Goal: Transaction & Acquisition: Purchase product/service

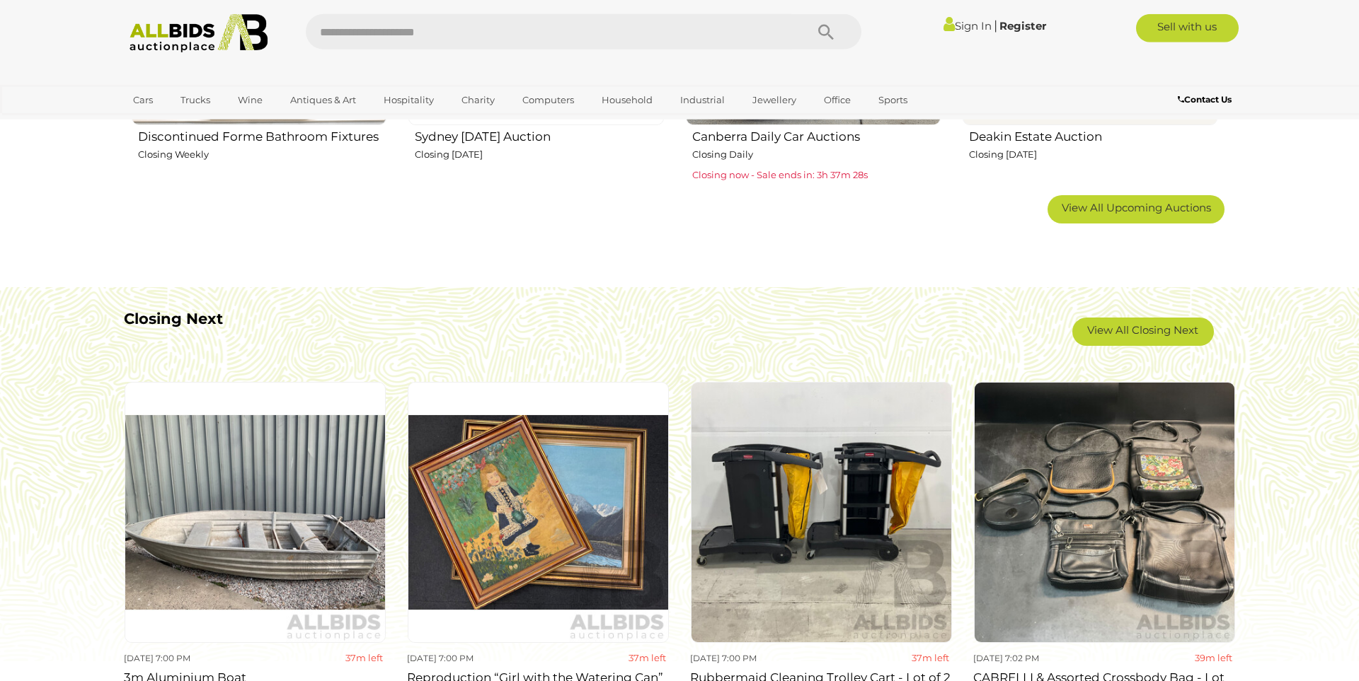
scroll to position [1141, 0]
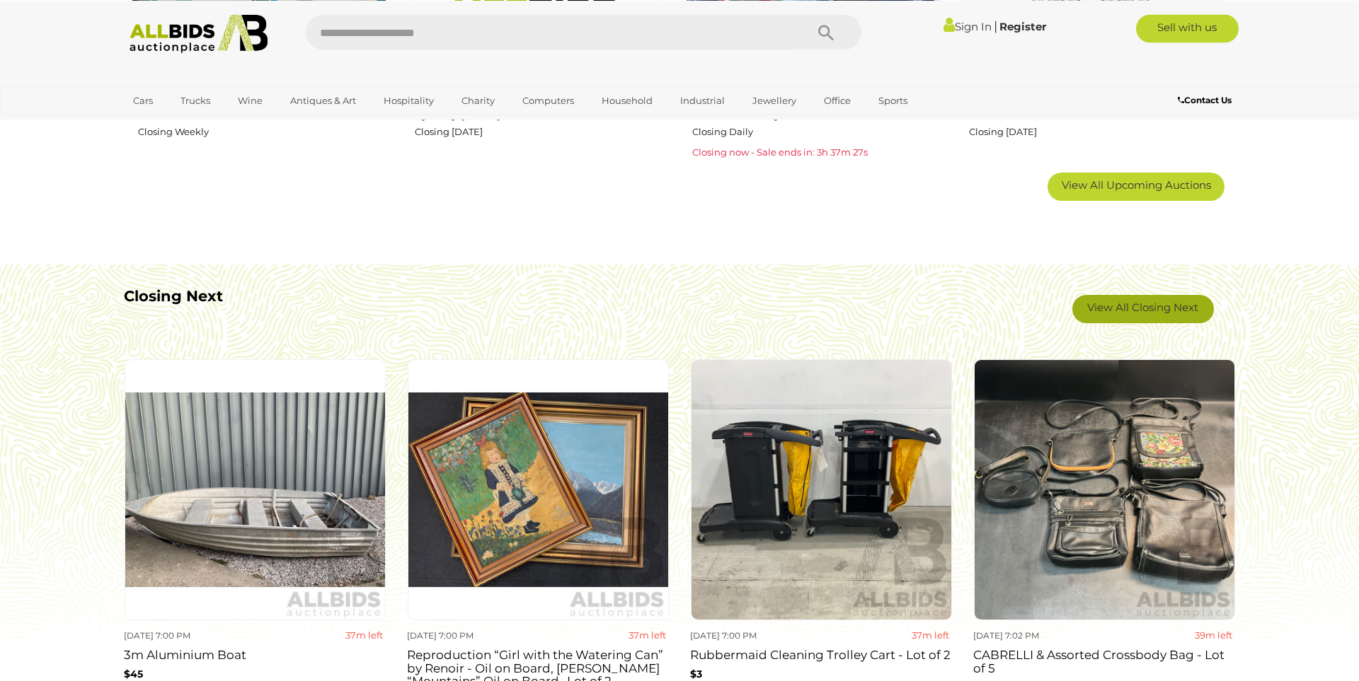
click at [1170, 300] on link "View All Closing Next" at bounding box center [1143, 309] width 142 height 28
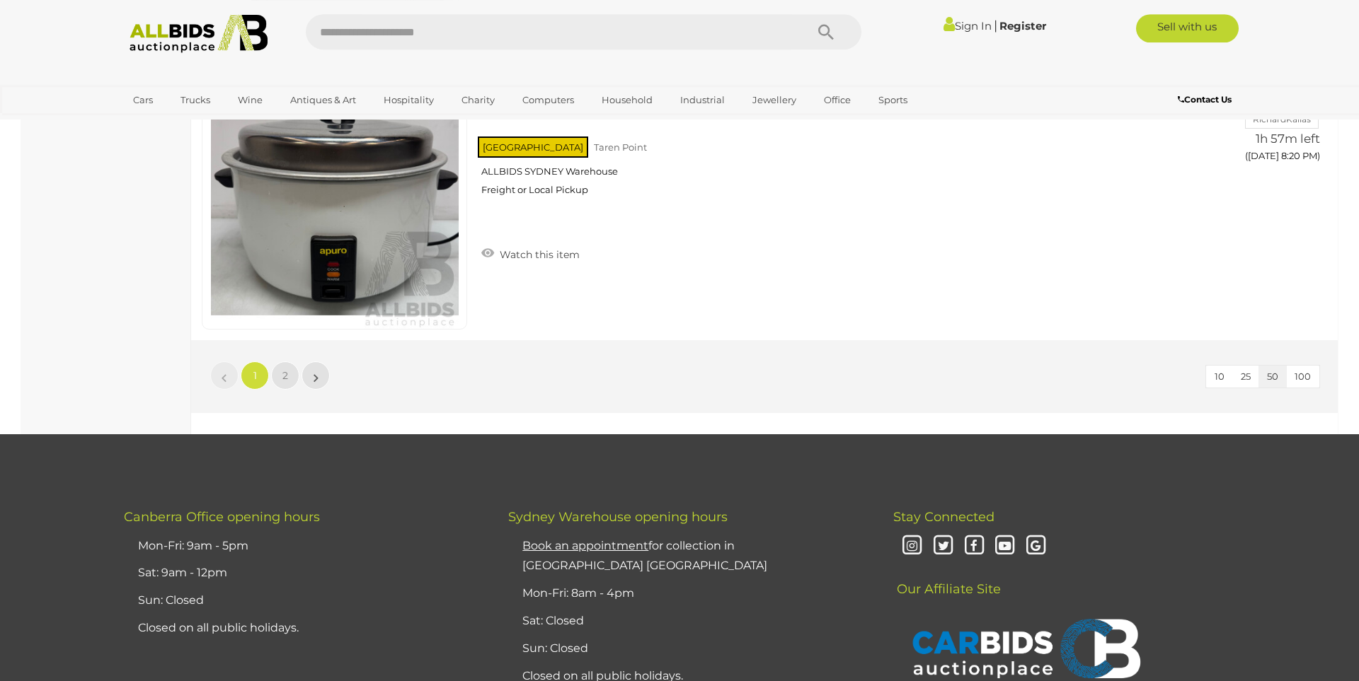
scroll to position [13343, 0]
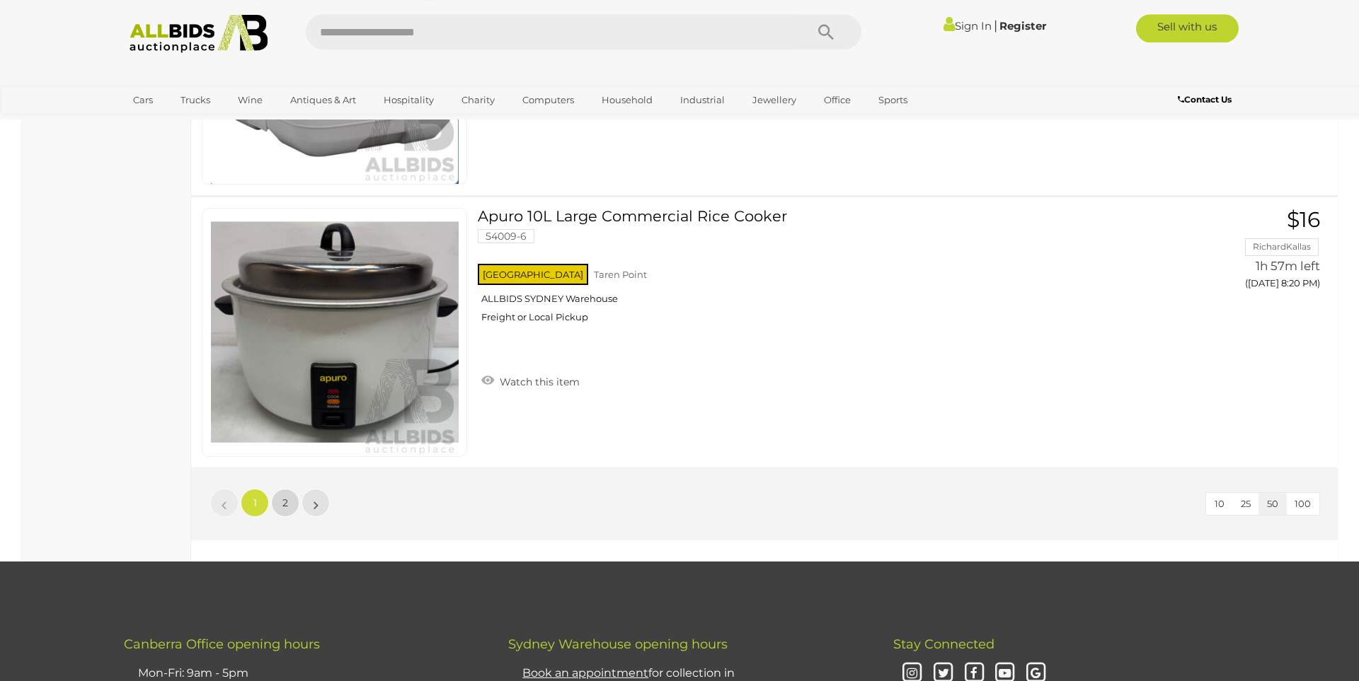
click at [285, 507] on span "2" at bounding box center [285, 503] width 6 height 13
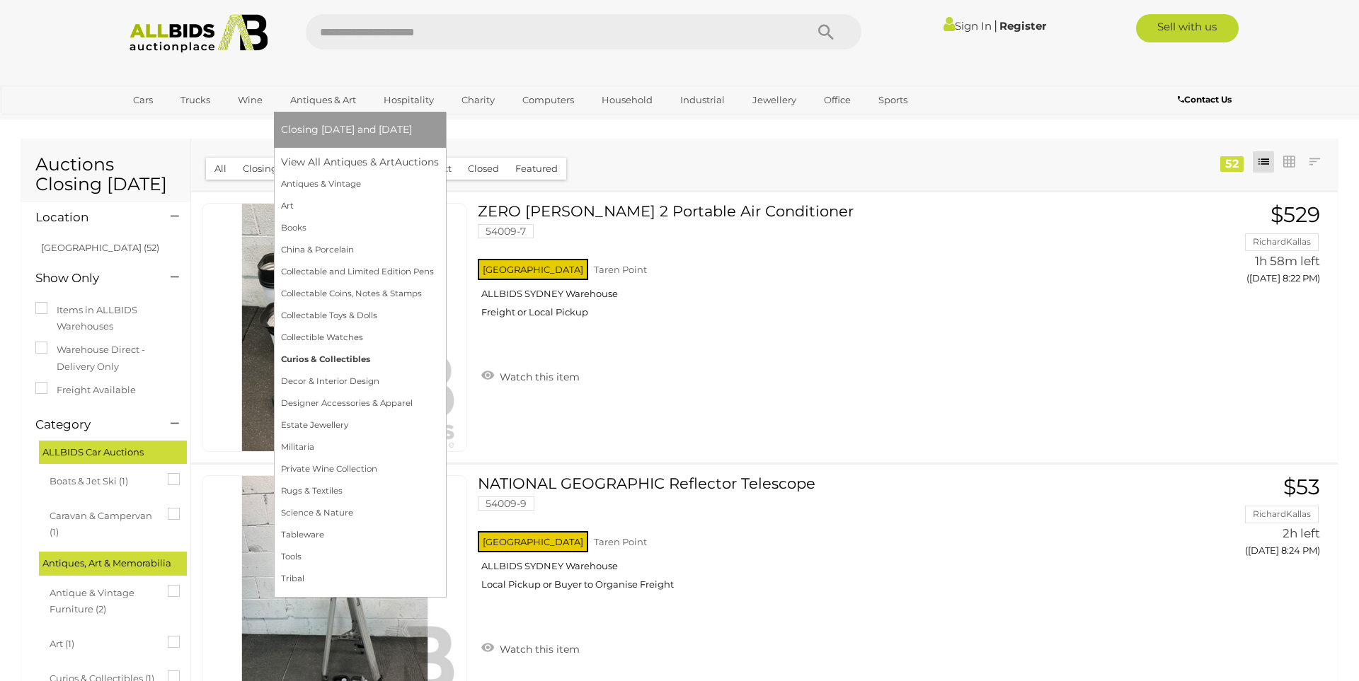
click at [308, 361] on link "Curios & Collectibles" at bounding box center [360, 360] width 158 height 22
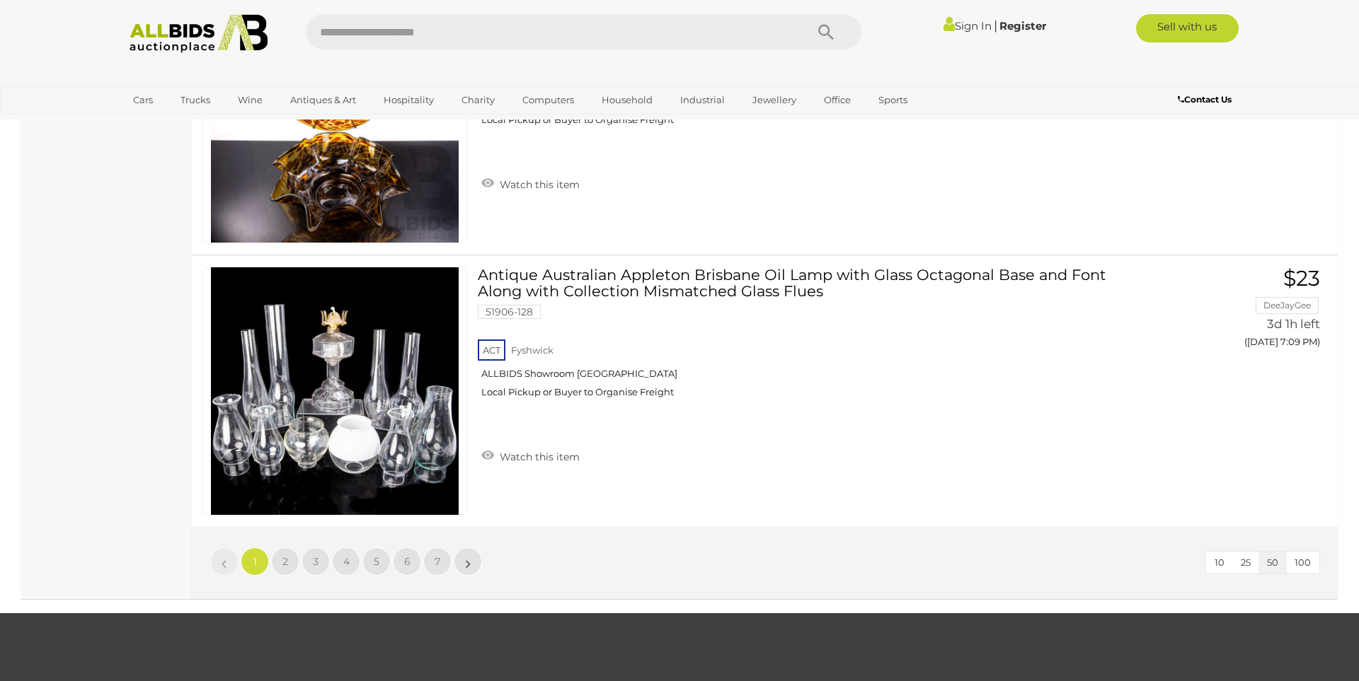
scroll to position [13533, 0]
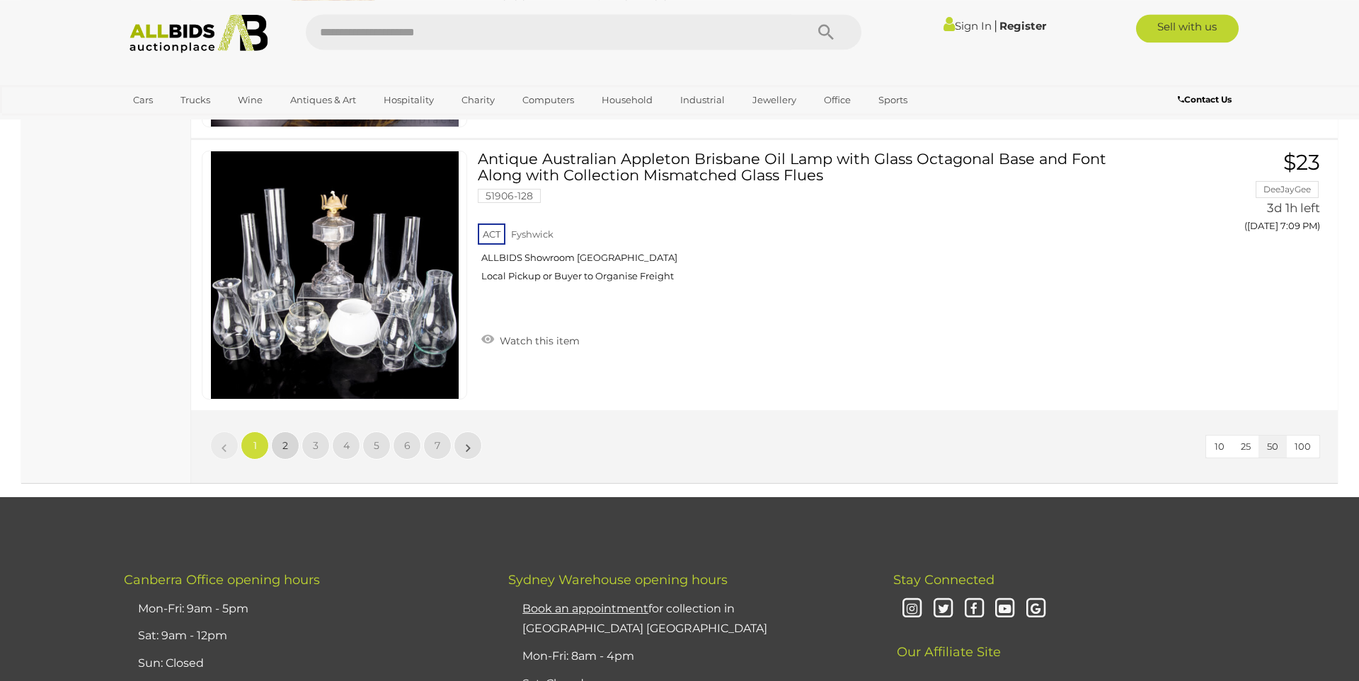
click at [280, 447] on link "2" at bounding box center [285, 446] width 28 height 28
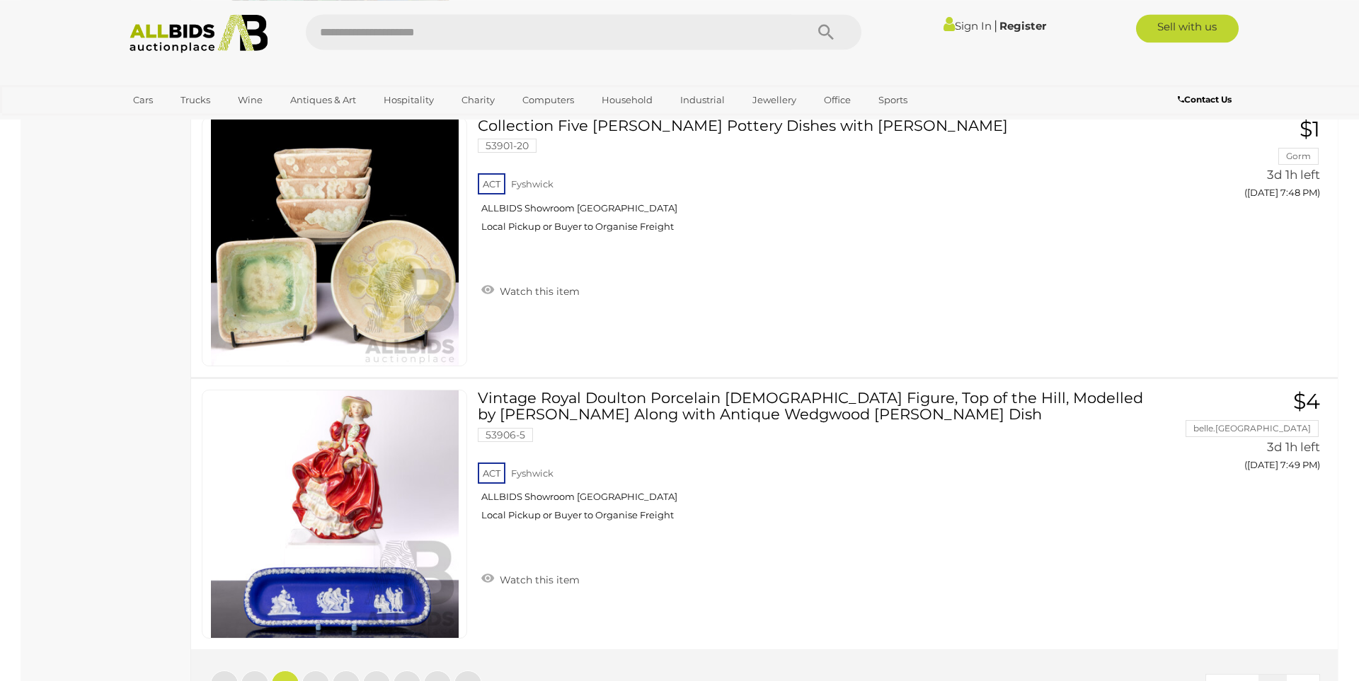
scroll to position [13824, 0]
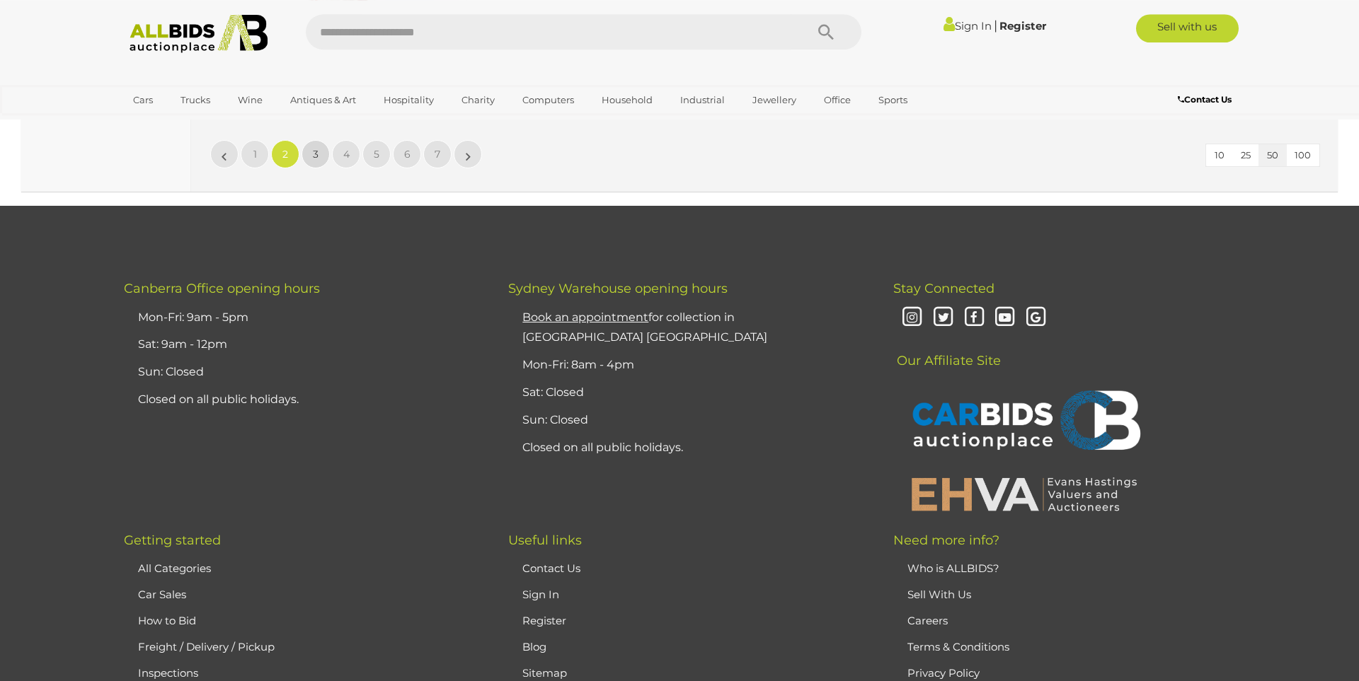
click at [304, 149] on link "3" at bounding box center [315, 154] width 28 height 28
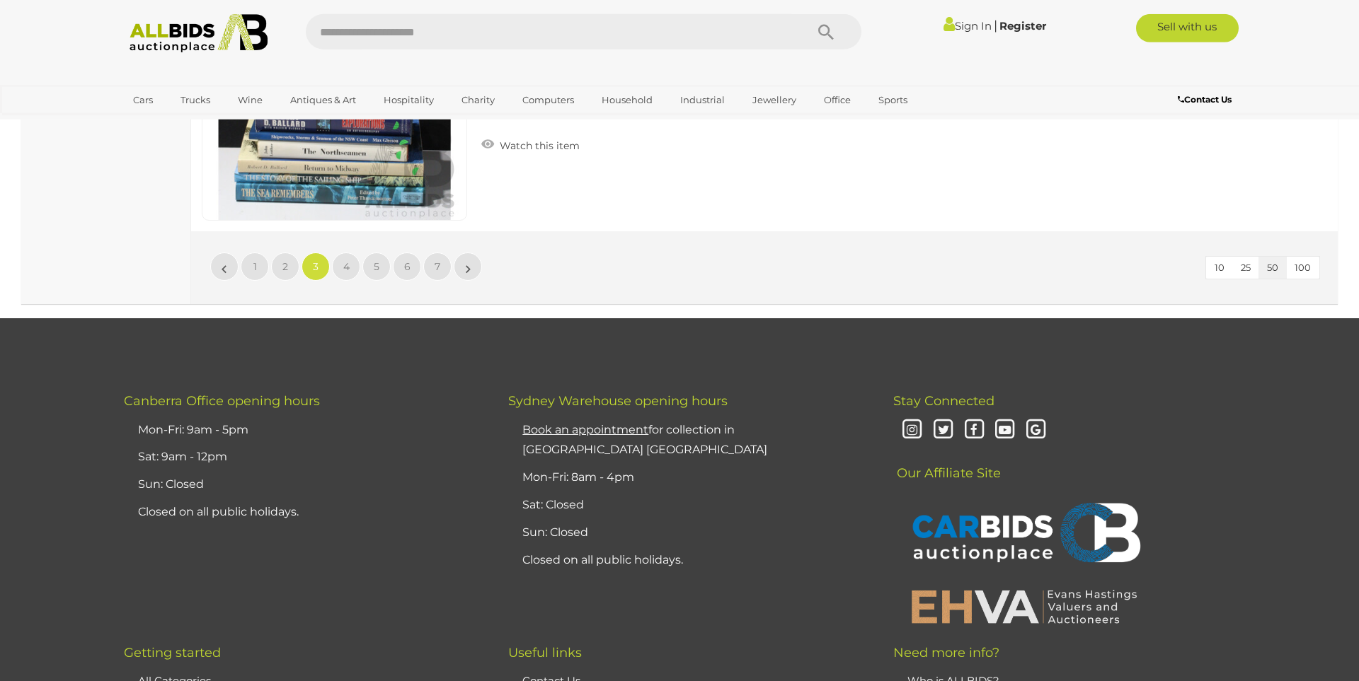
scroll to position [13824, 0]
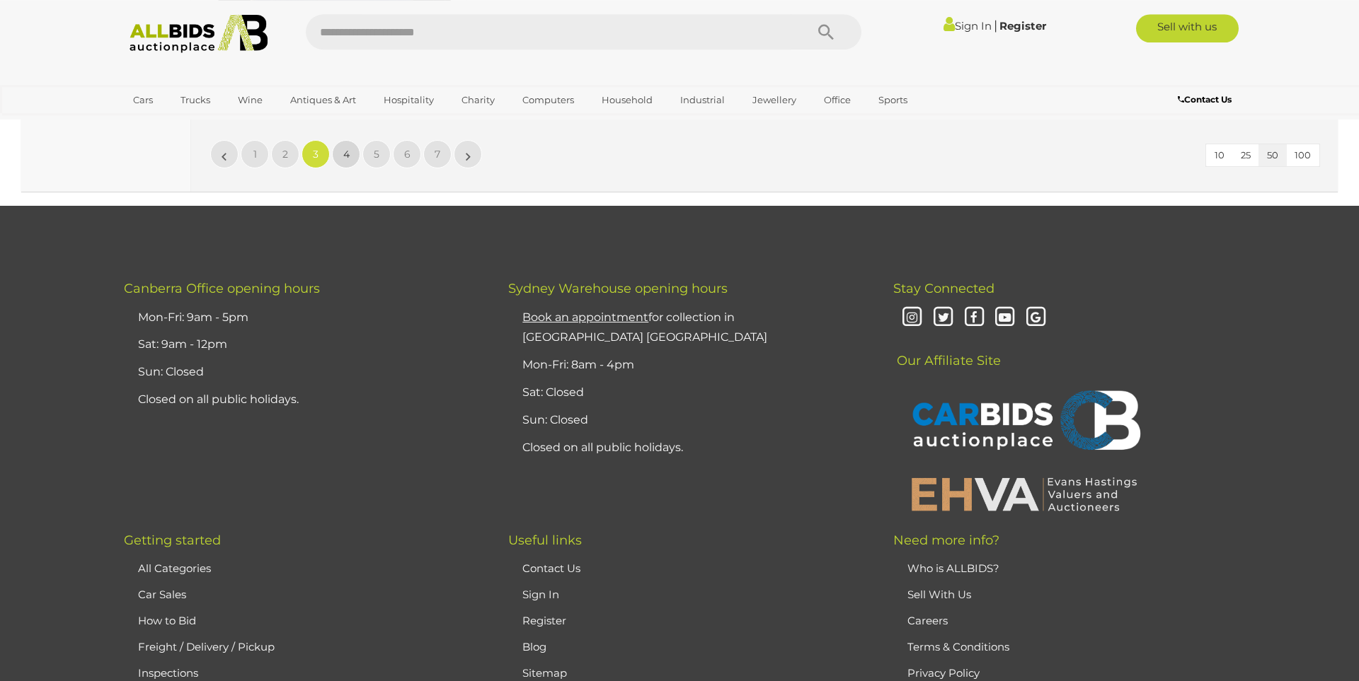
click at [345, 162] on link "4" at bounding box center [346, 154] width 28 height 28
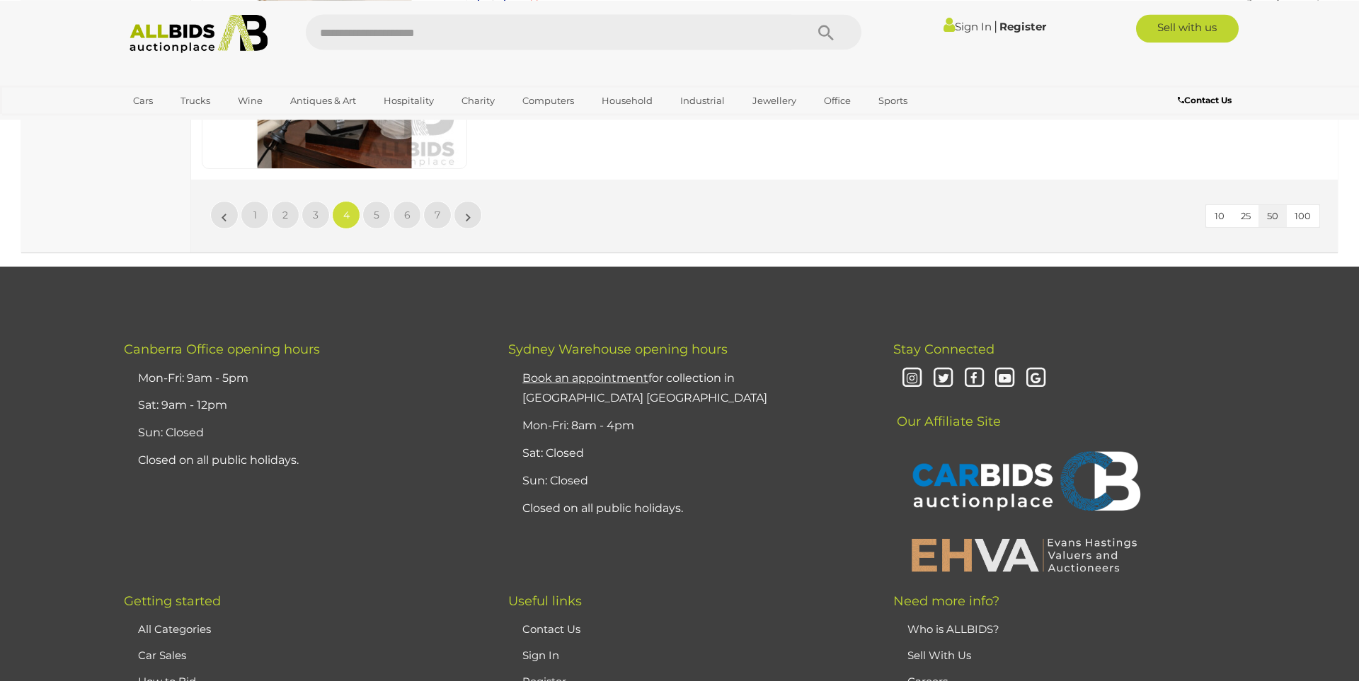
scroll to position [13824, 0]
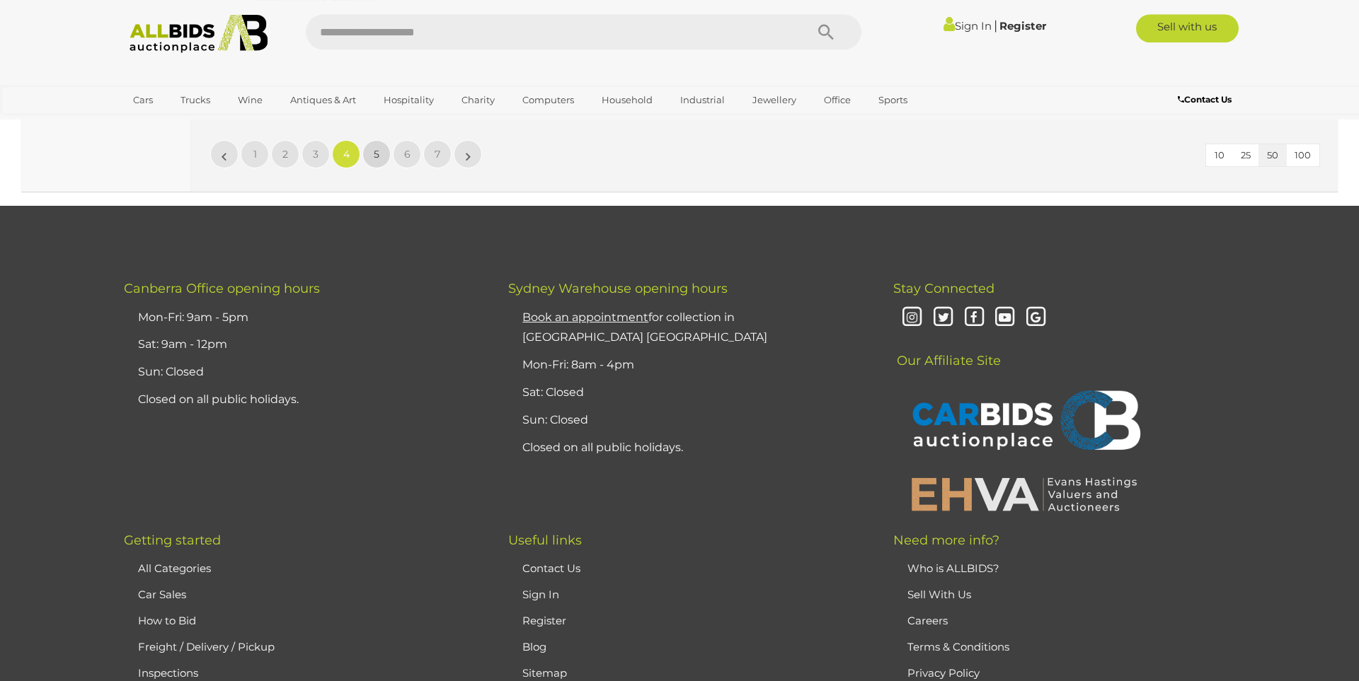
click at [368, 160] on link "5" at bounding box center [376, 154] width 28 height 28
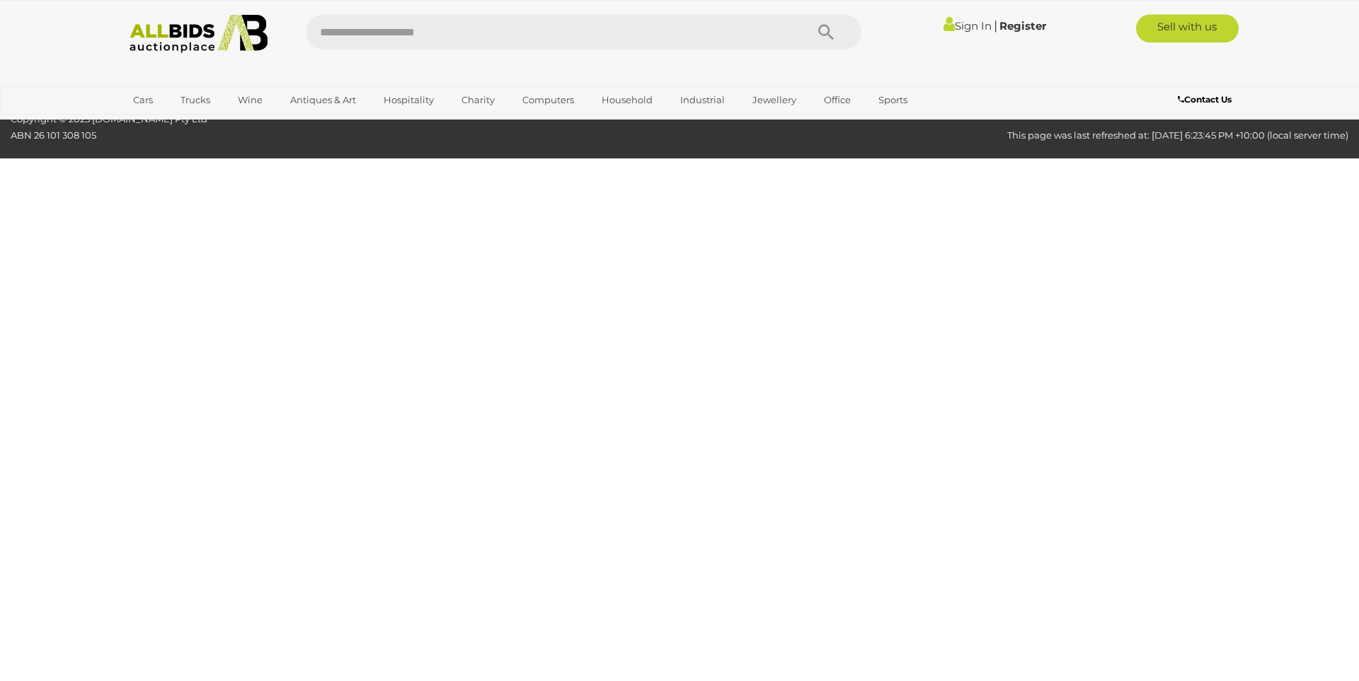
scroll to position [181, 0]
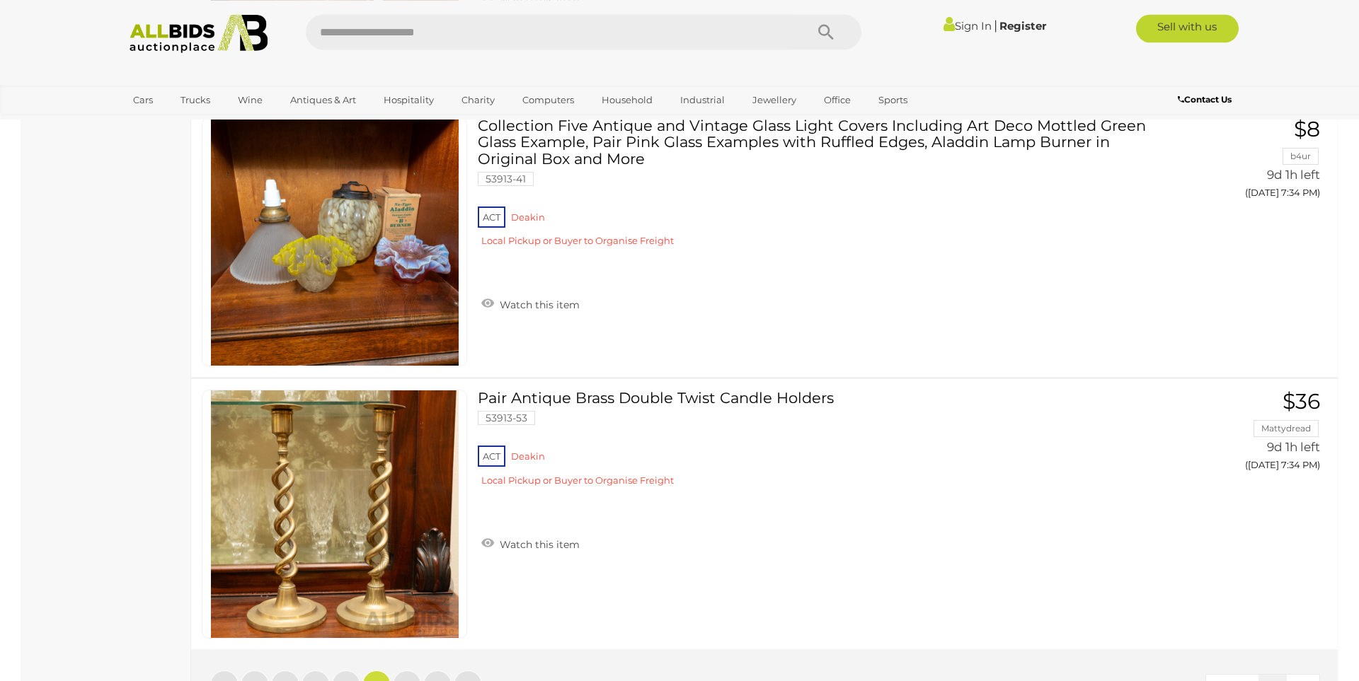
scroll to position [13824, 0]
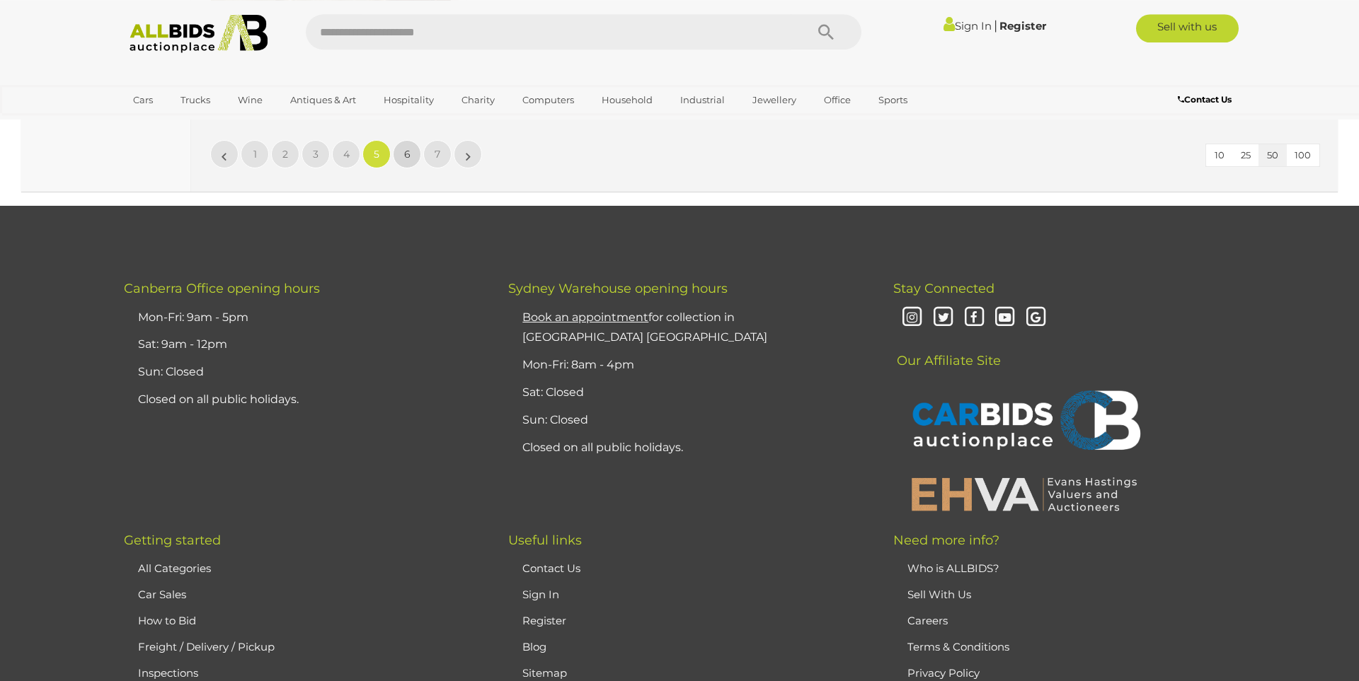
click at [403, 154] on link "6" at bounding box center [407, 154] width 28 height 28
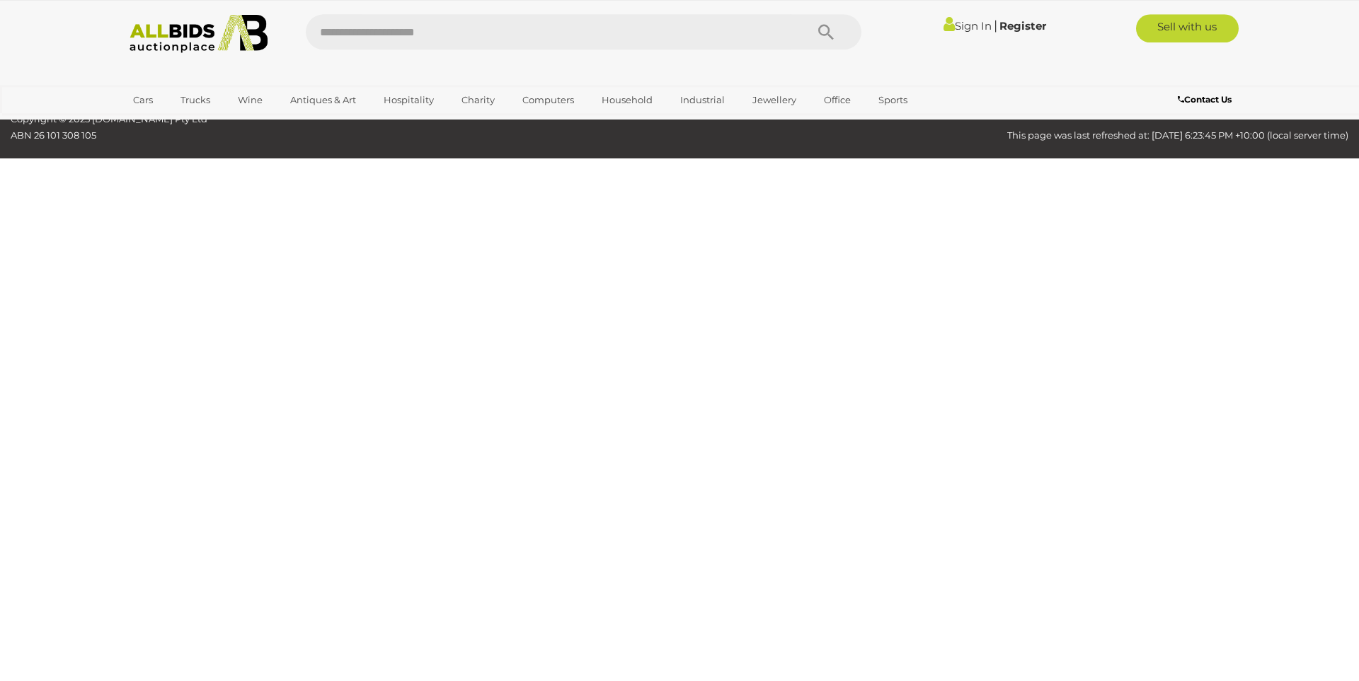
scroll to position [181, 0]
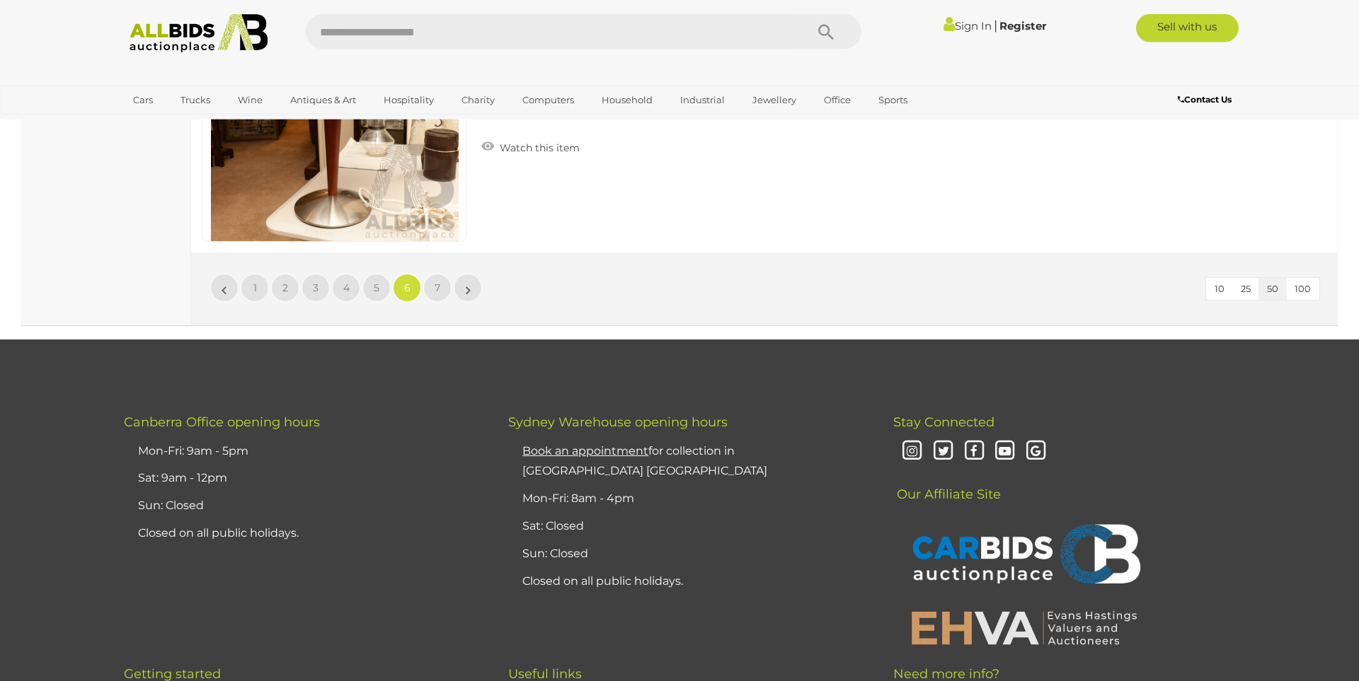
scroll to position [13824, 0]
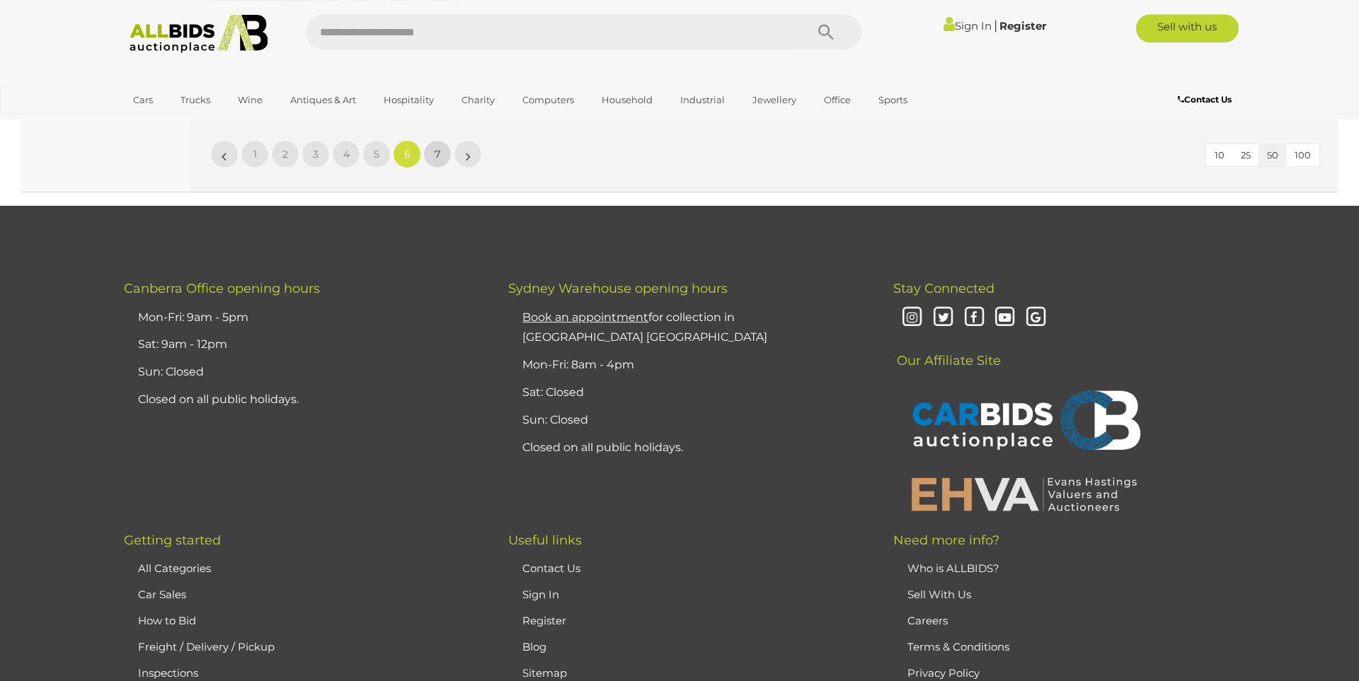
click at [438, 163] on link "7" at bounding box center [437, 154] width 28 height 28
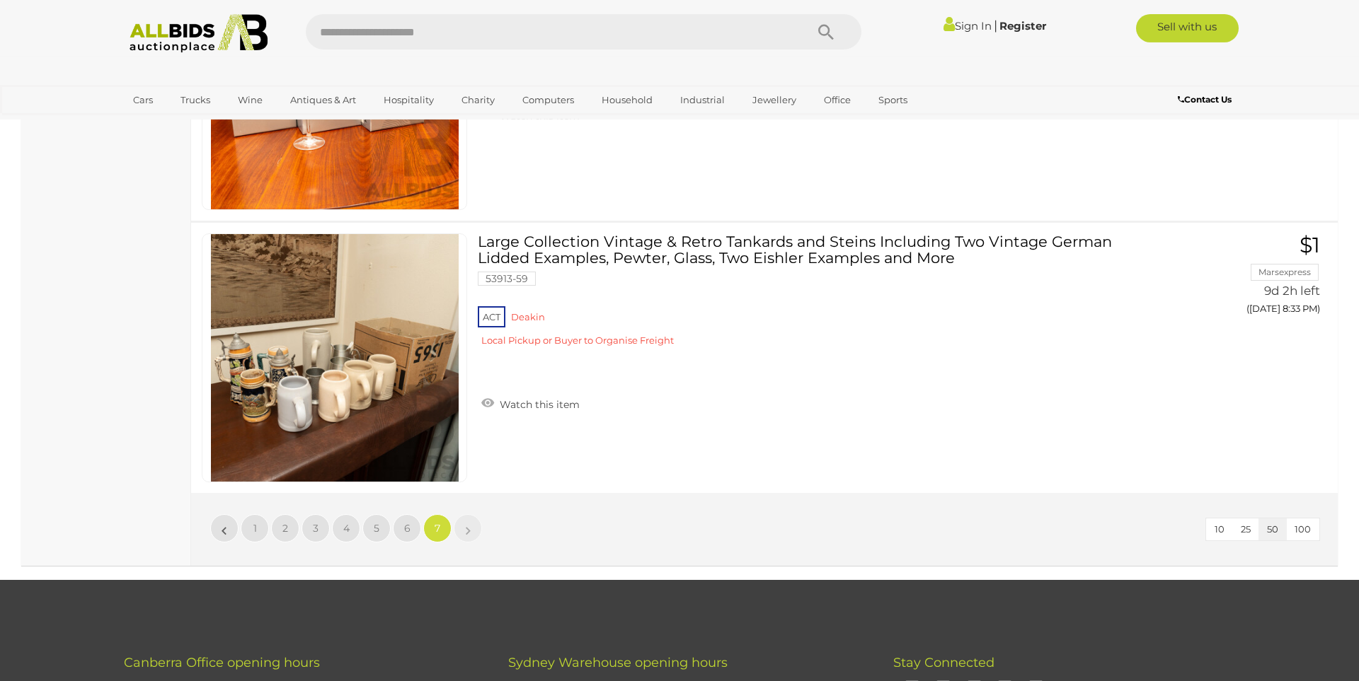
scroll to position [8860, 0]
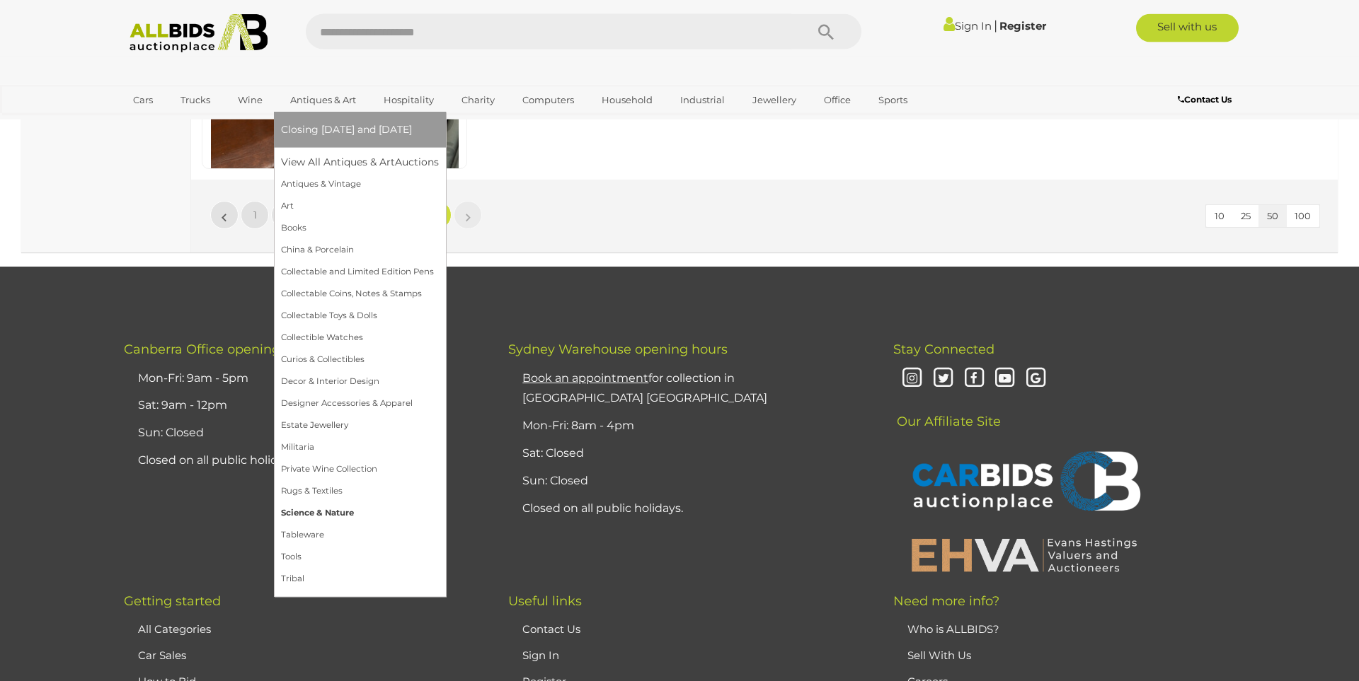
click at [316, 514] on link "Science & Nature" at bounding box center [360, 513] width 158 height 22
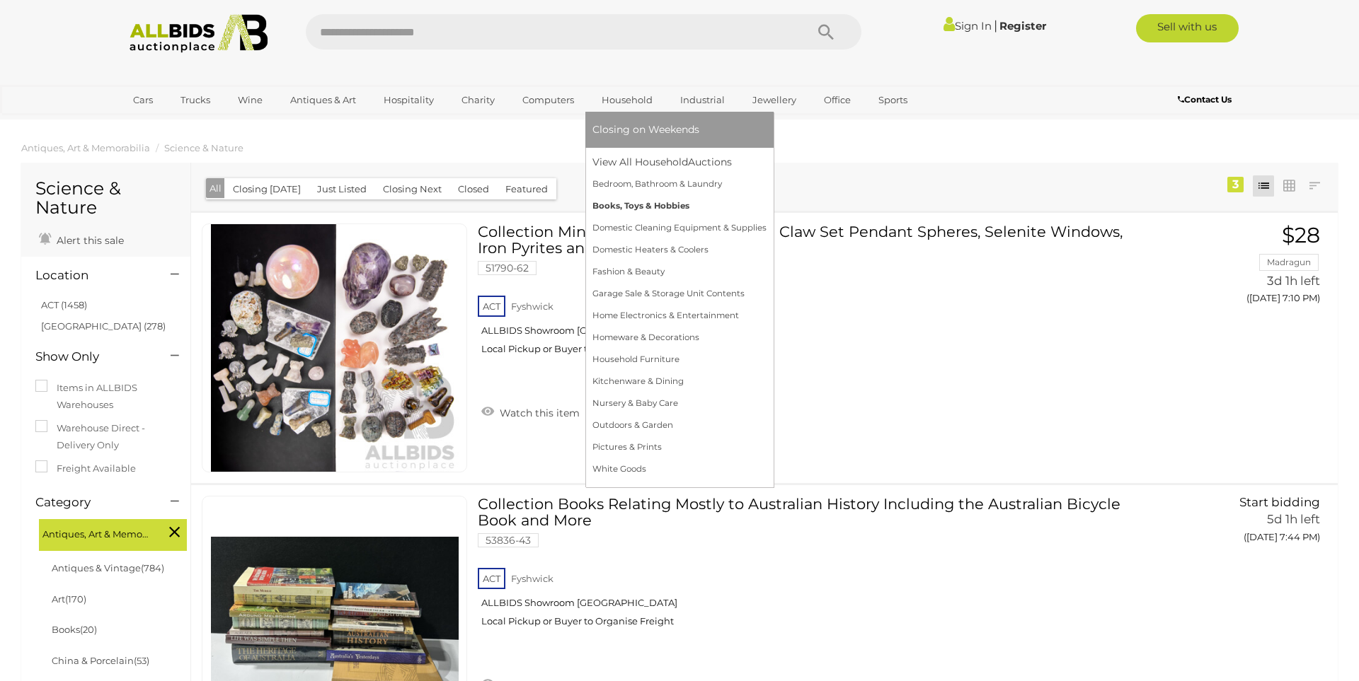
click at [624, 209] on link "Books, Toys & Hobbies" at bounding box center [679, 206] width 174 height 22
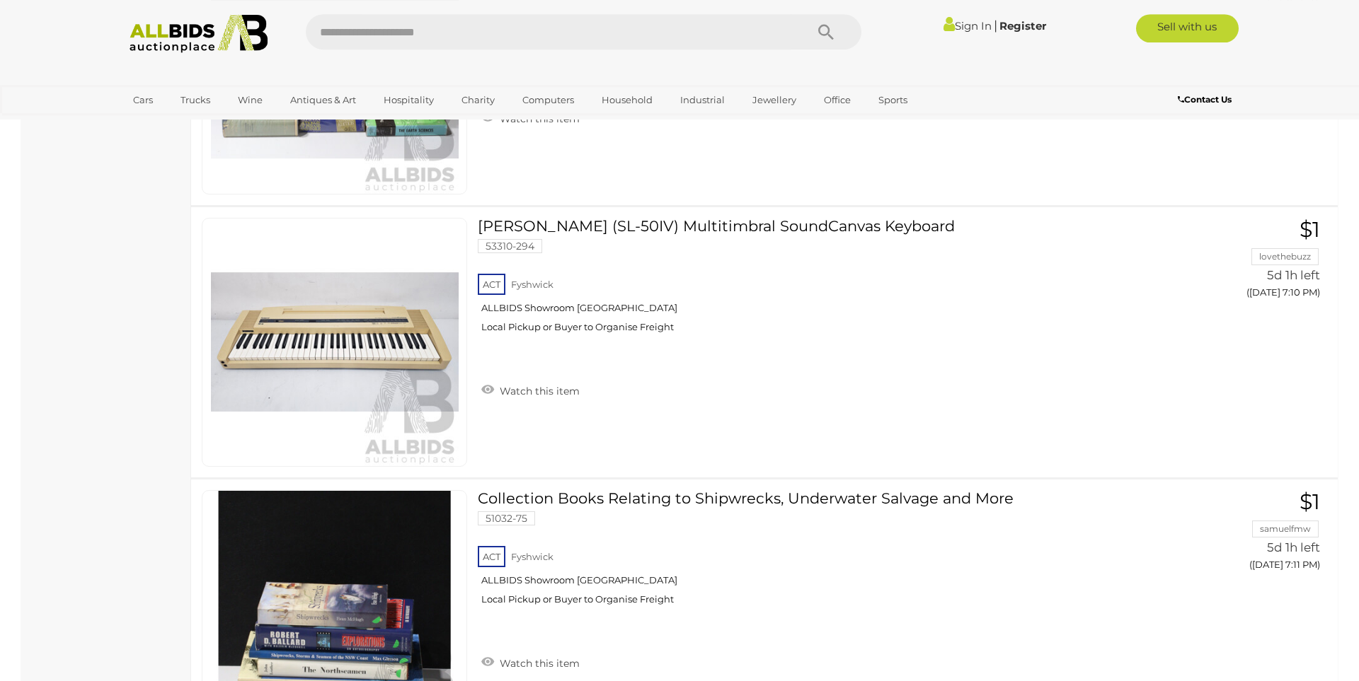
scroll to position [10615, 0]
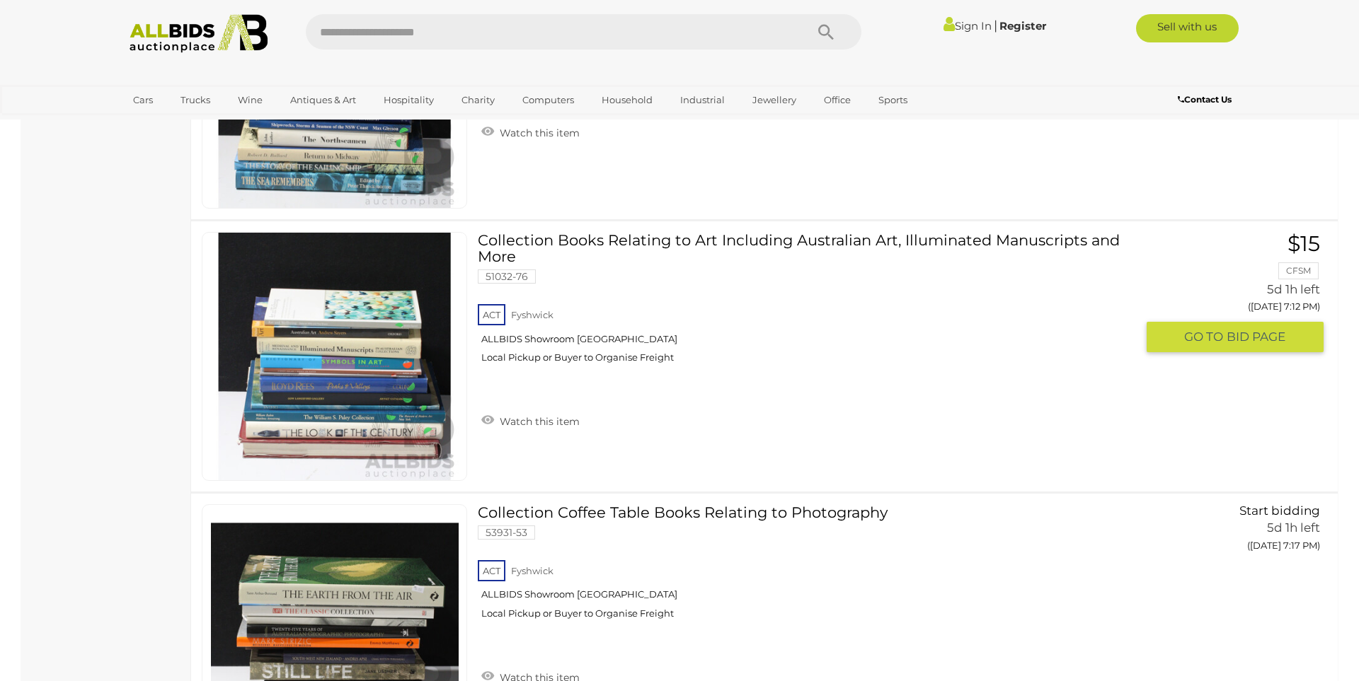
click at [406, 321] on link at bounding box center [334, 356] width 265 height 249
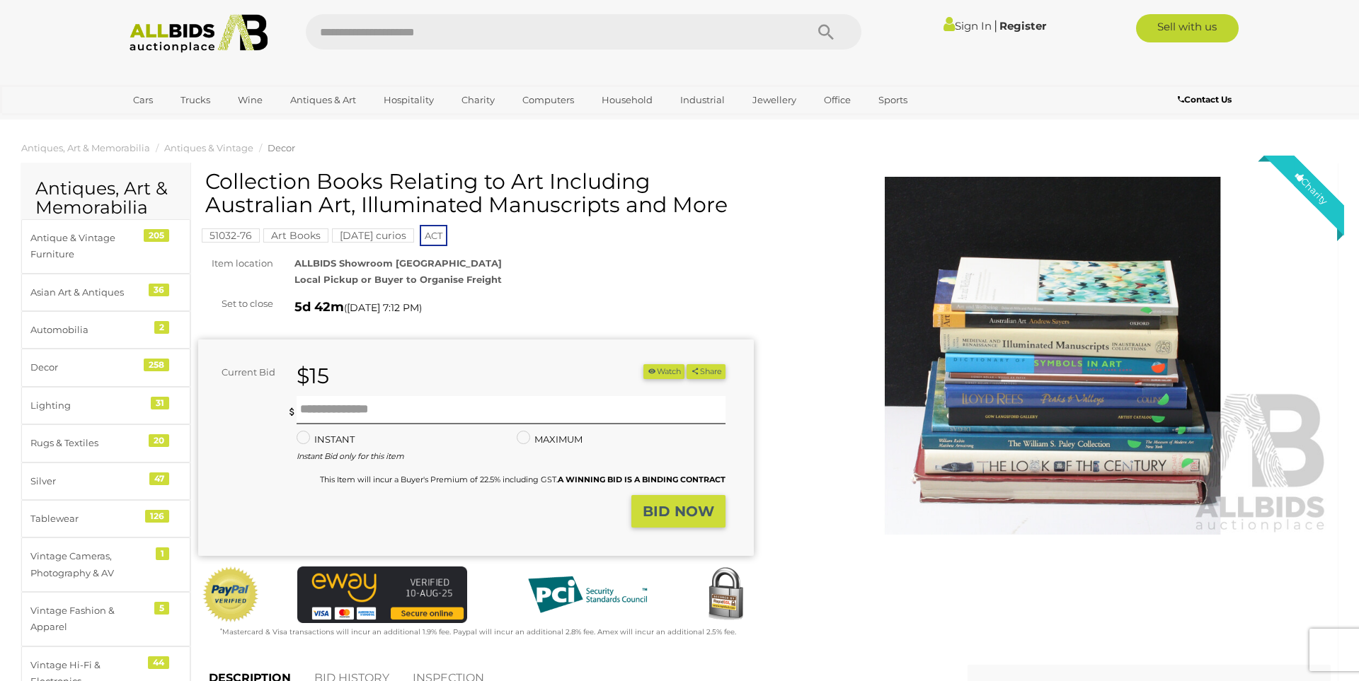
click at [1109, 377] on img at bounding box center [1052, 356] width 555 height 358
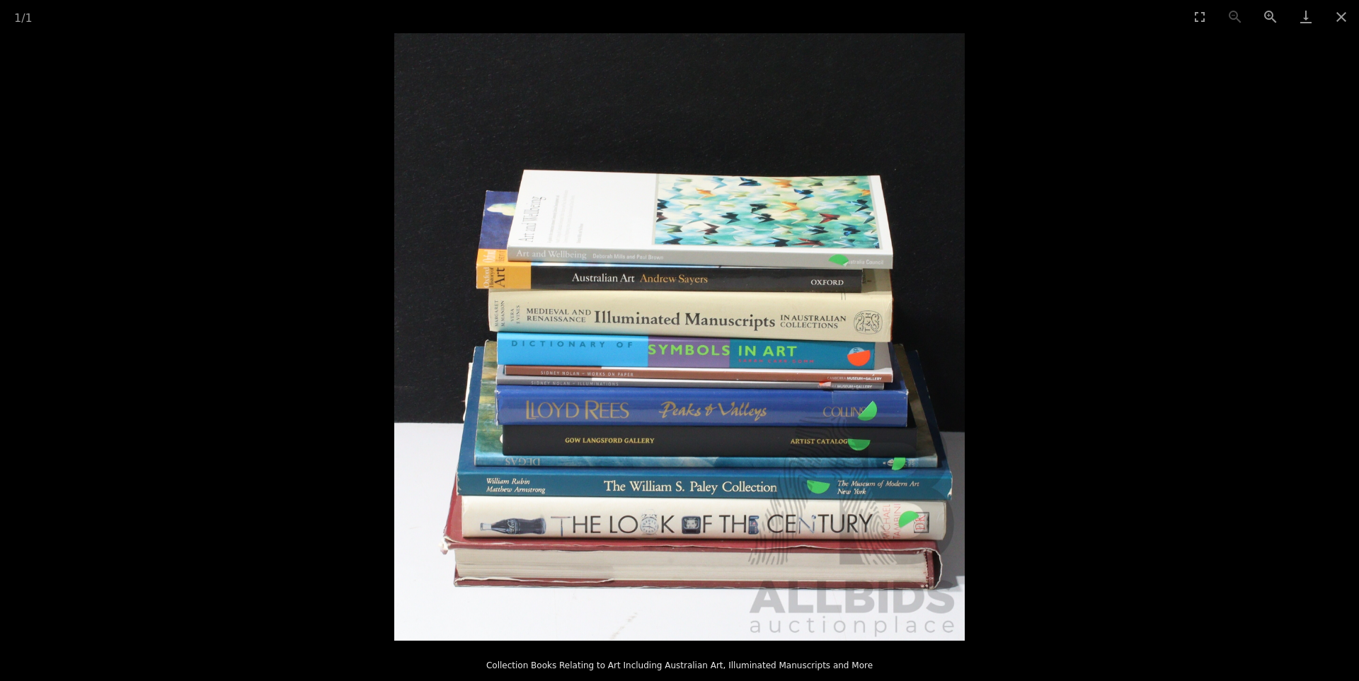
click at [610, 399] on img at bounding box center [679, 337] width 570 height 608
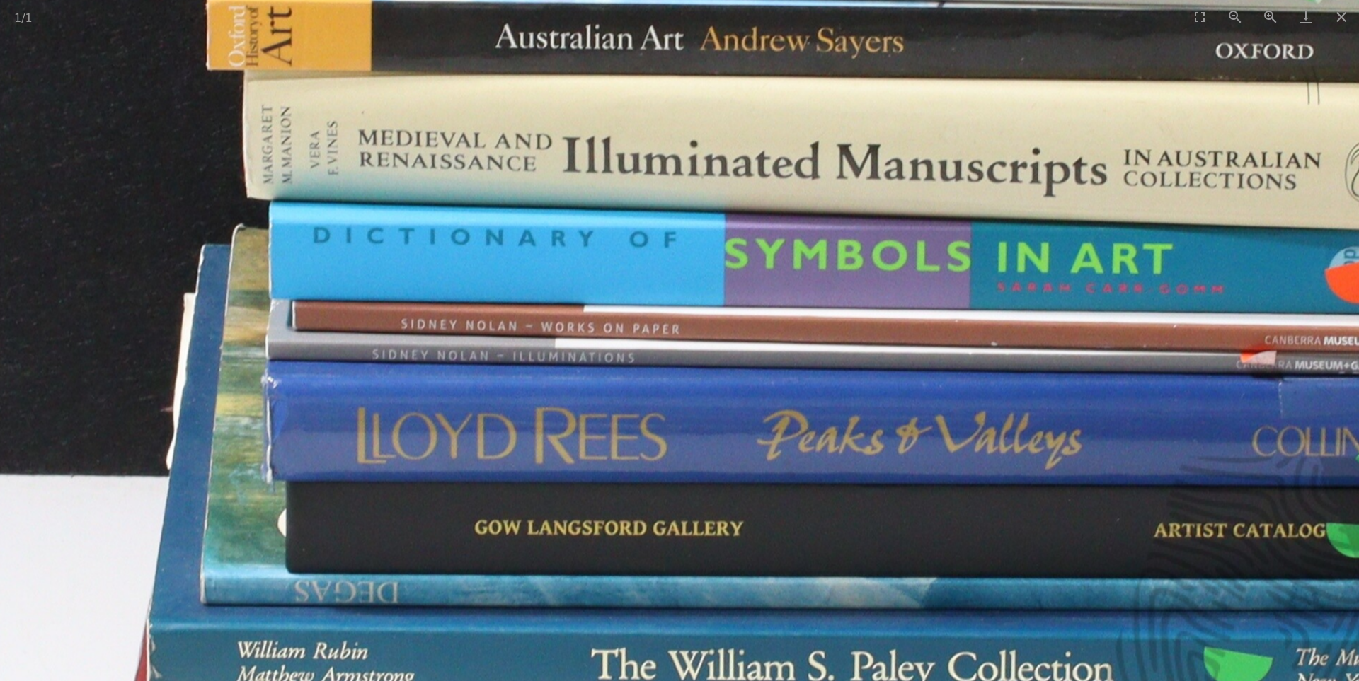
drag, startPoint x: 769, startPoint y: 236, endPoint x: 620, endPoint y: 519, distance: 320.0
click at [705, 424] on img at bounding box center [819, 216] width 1720 height 1833
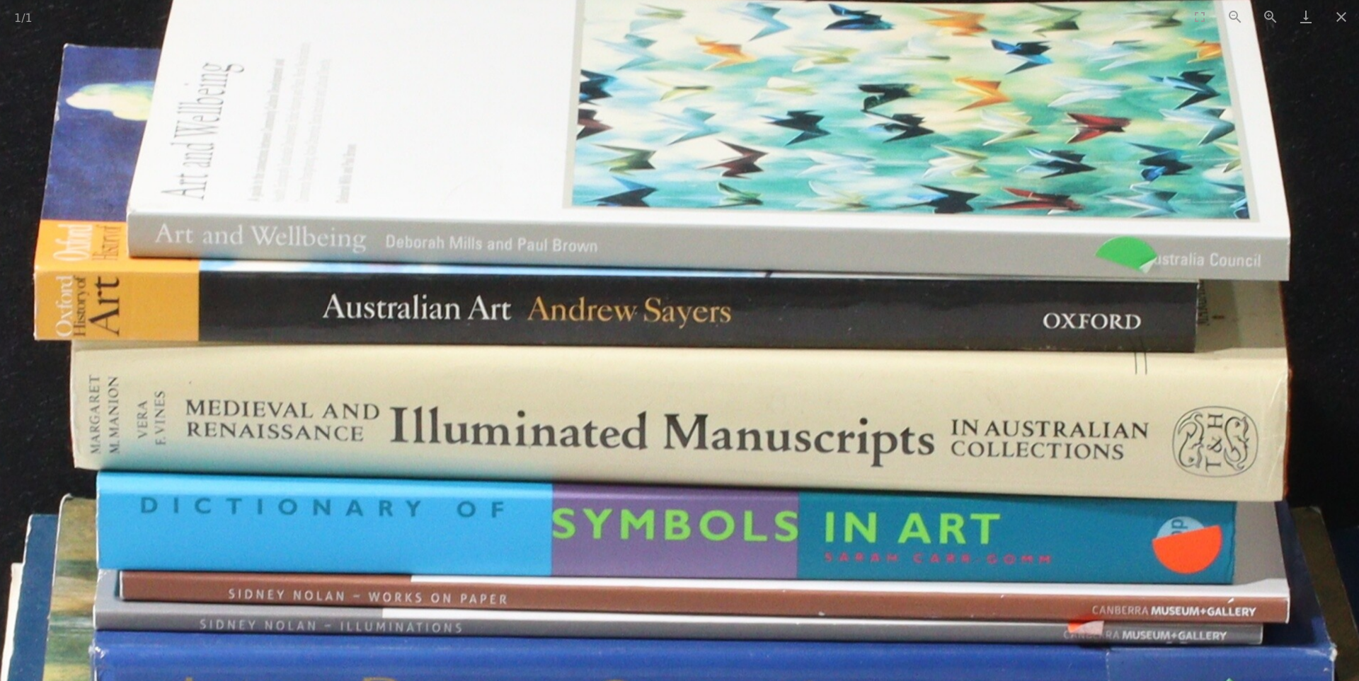
drag, startPoint x: 656, startPoint y: 608, endPoint x: 571, endPoint y: 295, distance: 324.1
click at [571, 295] on img at bounding box center [646, 486] width 1720 height 1833
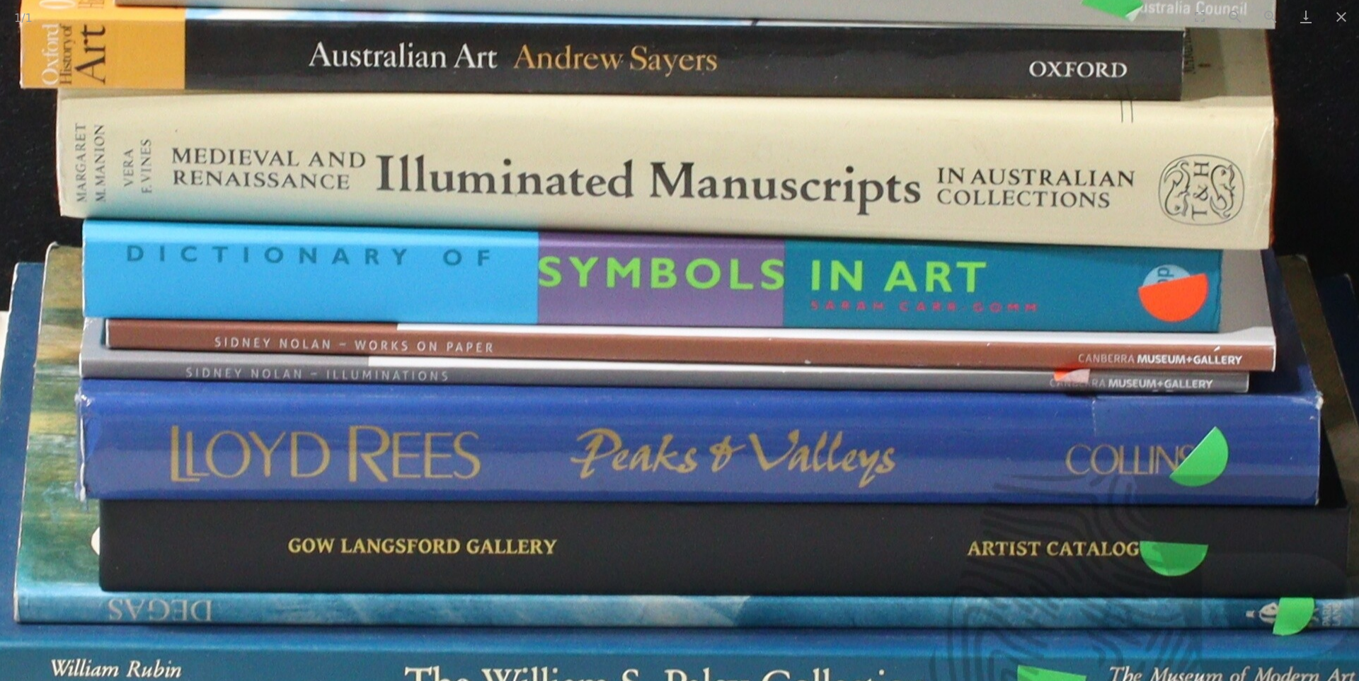
drag, startPoint x: 568, startPoint y: 302, endPoint x: 565, endPoint y: 248, distance: 53.9
click at [565, 221] on img at bounding box center [633, 234] width 1720 height 1833
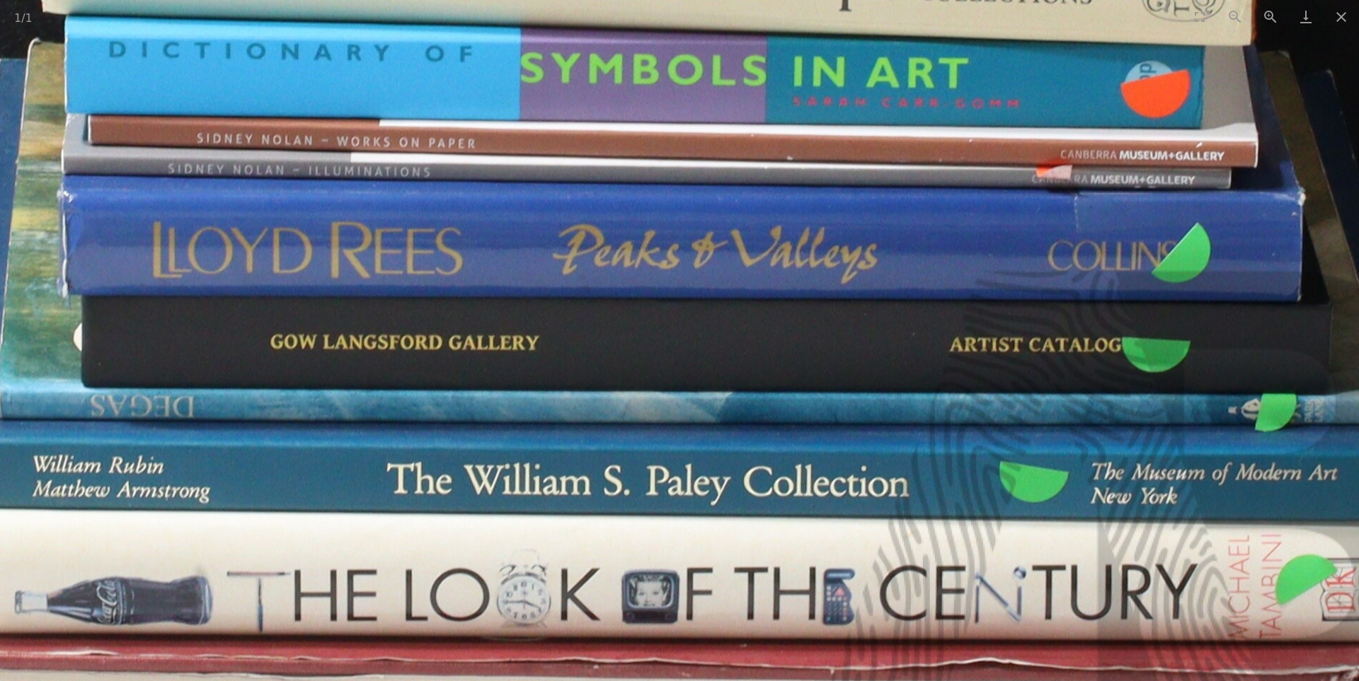
drag, startPoint x: 563, startPoint y: 381, endPoint x: 549, endPoint y: 223, distance: 158.4
click at [549, 223] on img at bounding box center [615, 30] width 1720 height 1833
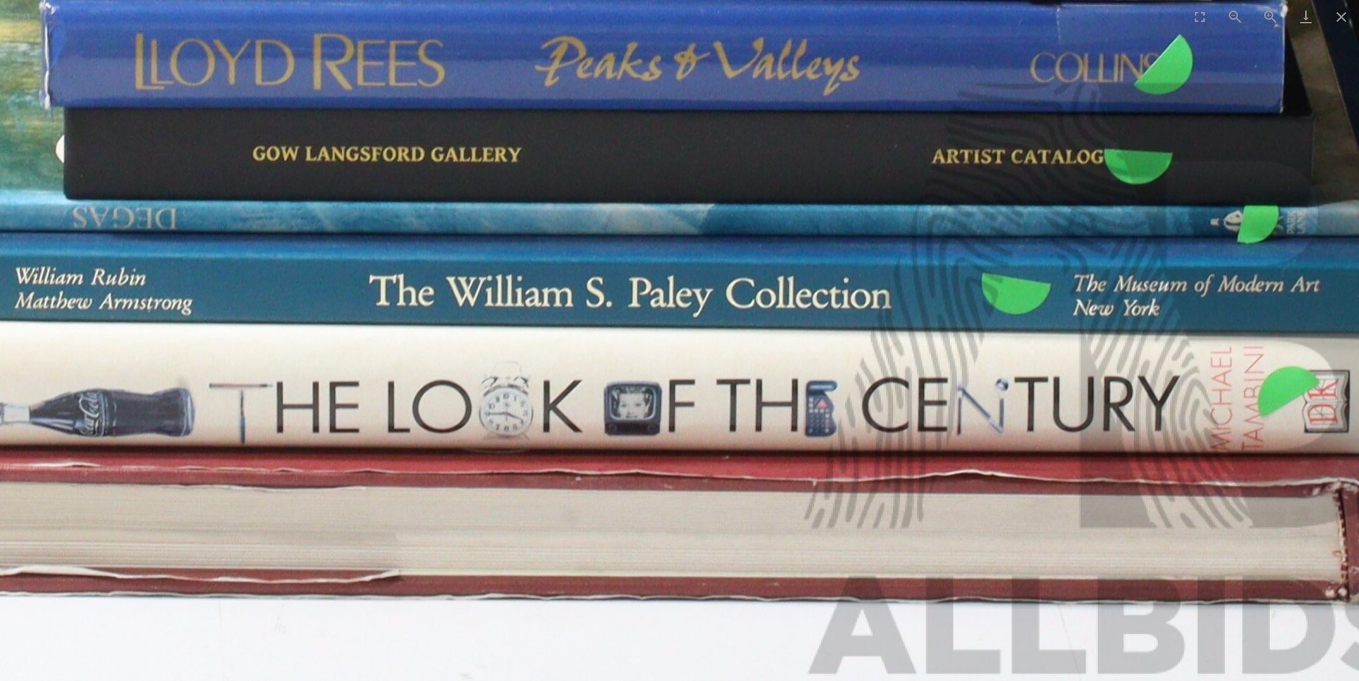
drag, startPoint x: 571, startPoint y: 362, endPoint x: 554, endPoint y: 251, distance: 111.7
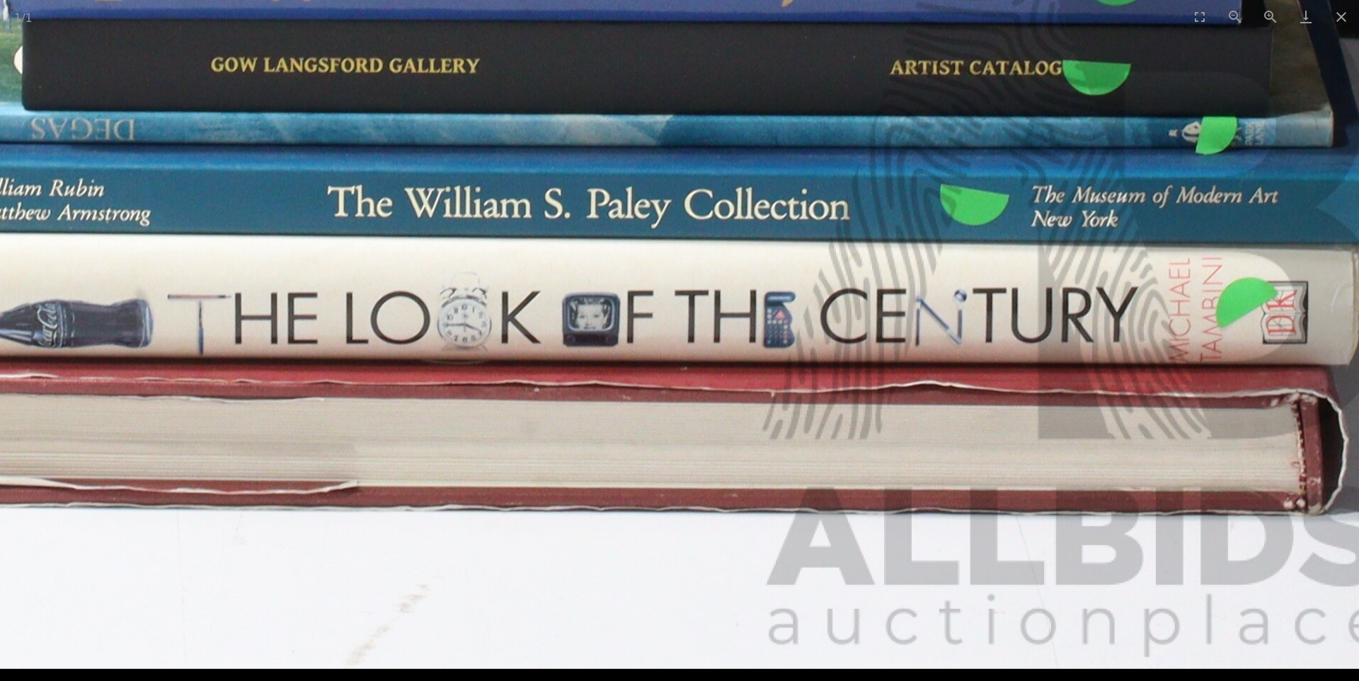
drag, startPoint x: 606, startPoint y: 329, endPoint x: 565, endPoint y: 216, distance: 120.4
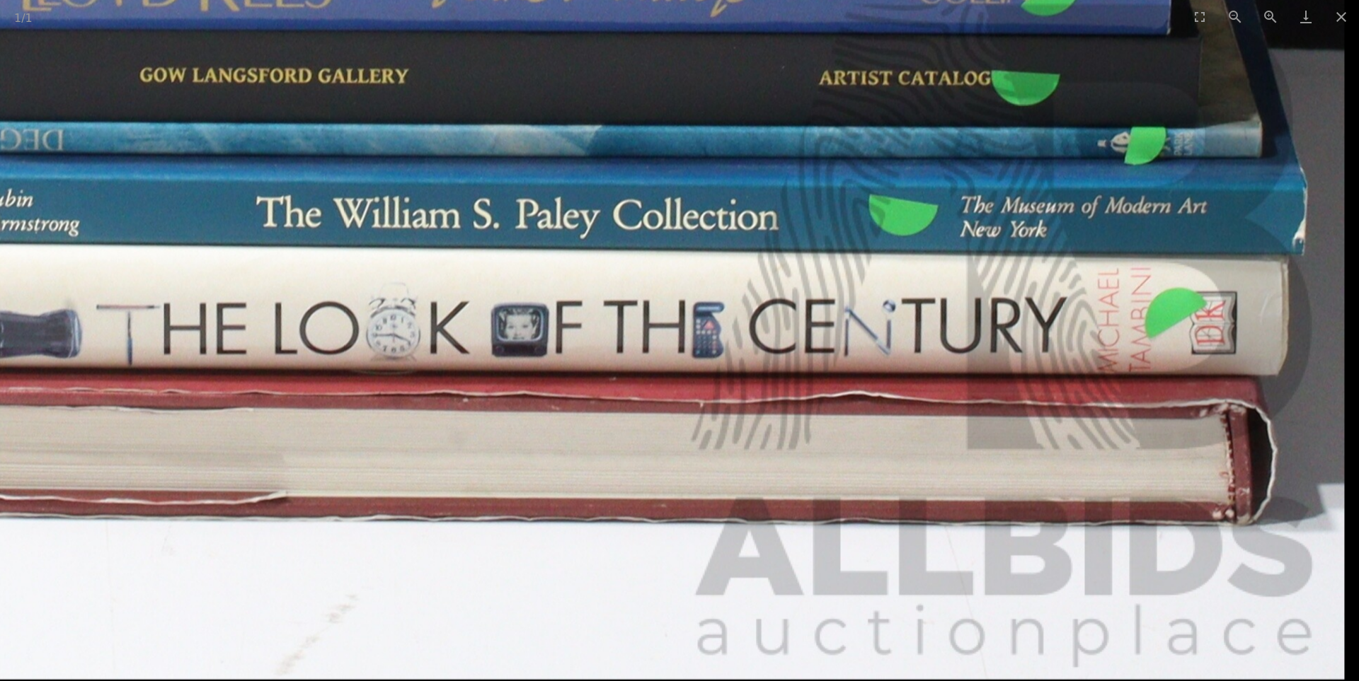
drag, startPoint x: 481, startPoint y: 287, endPoint x: 340, endPoint y: 276, distance: 142.0
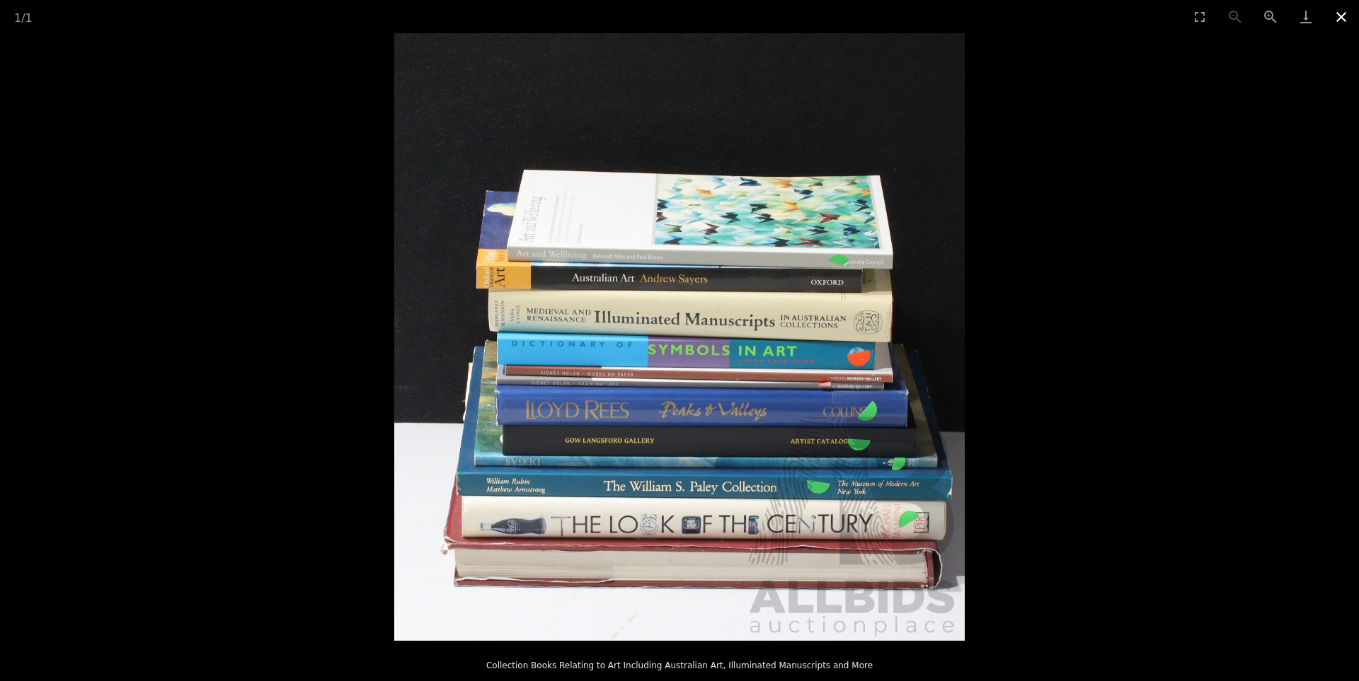
click at [1337, 13] on button "Close gallery" at bounding box center [1340, 16] width 35 height 33
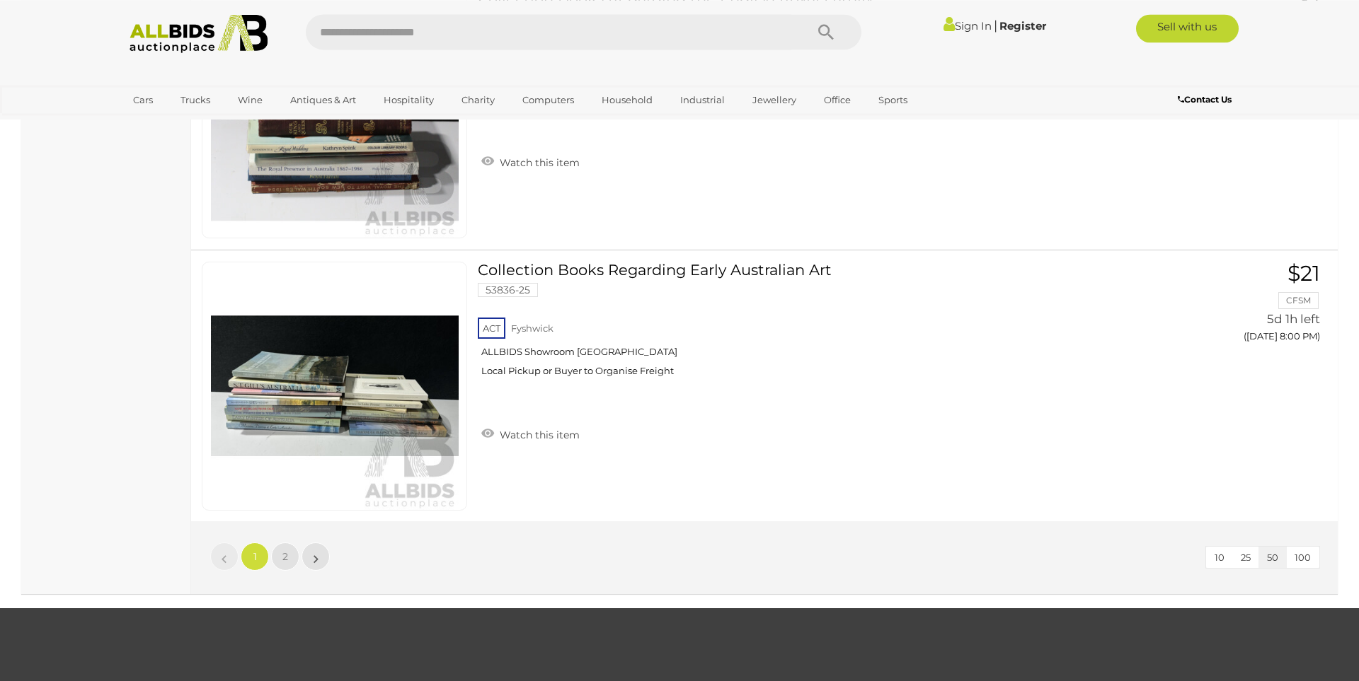
scroll to position [13697, 0]
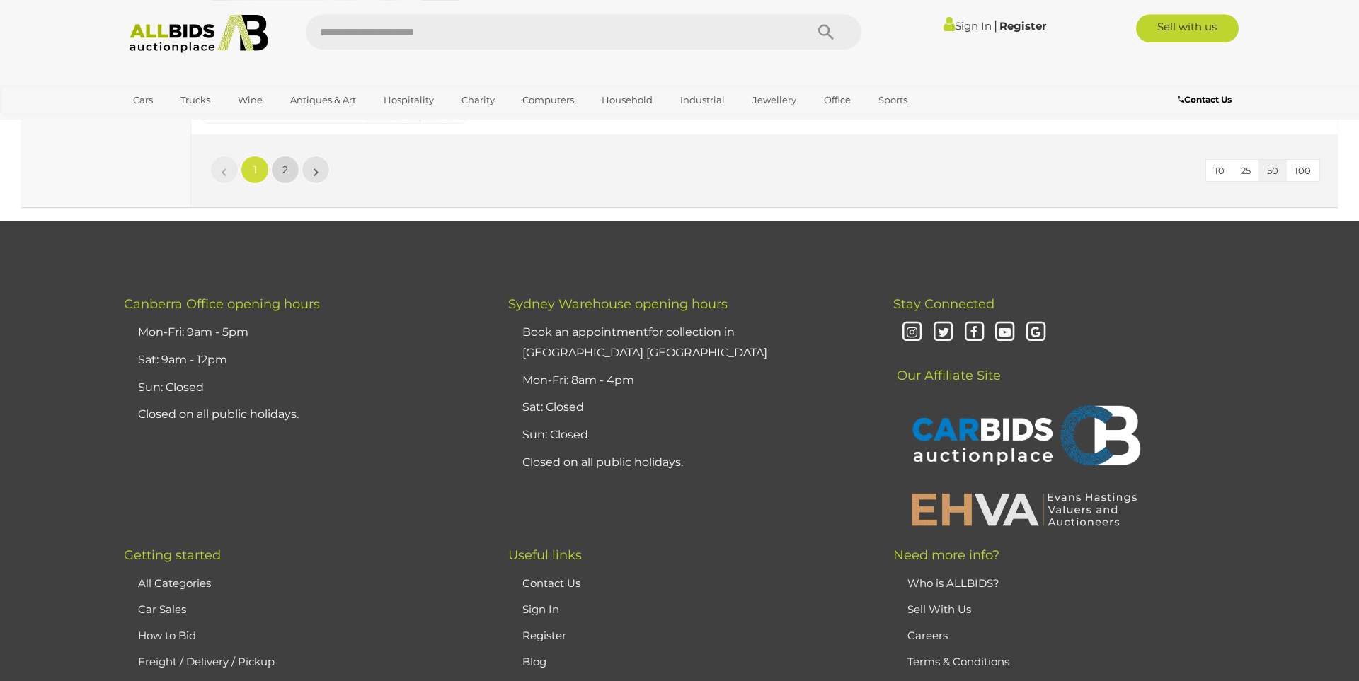
click at [284, 168] on span "2" at bounding box center [285, 169] width 6 height 13
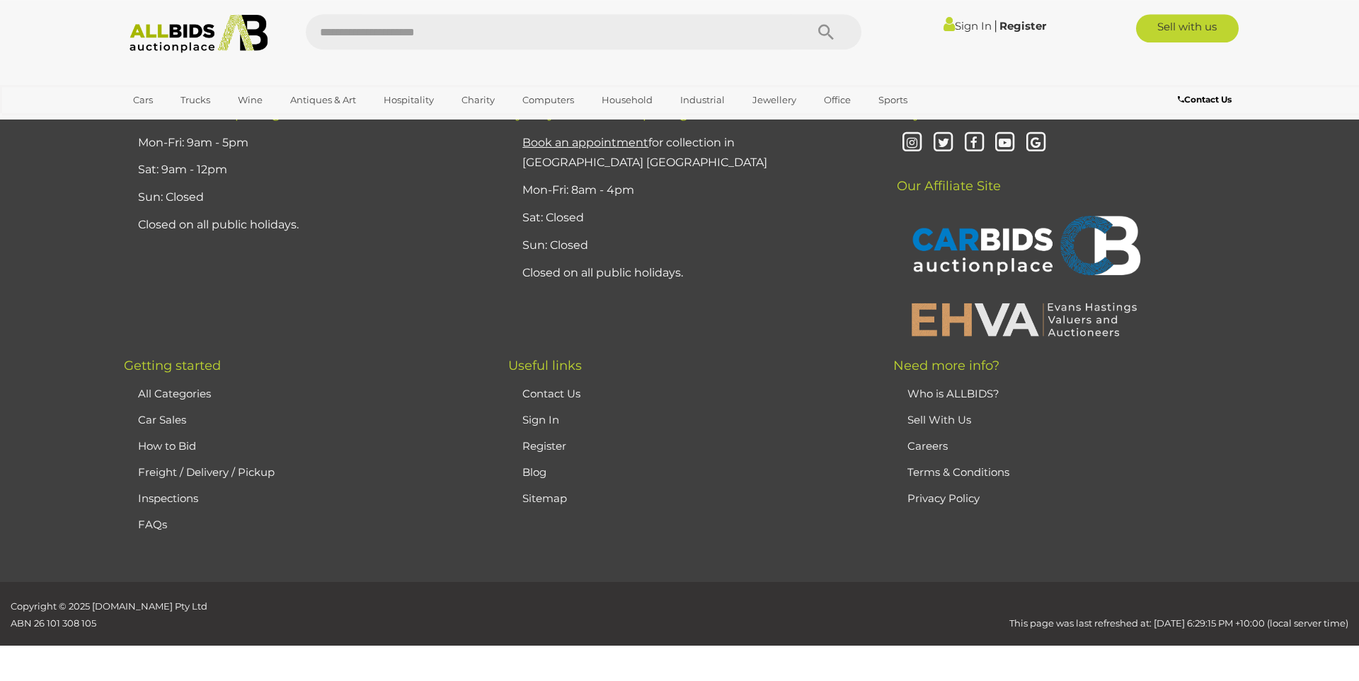
scroll to position [69, 0]
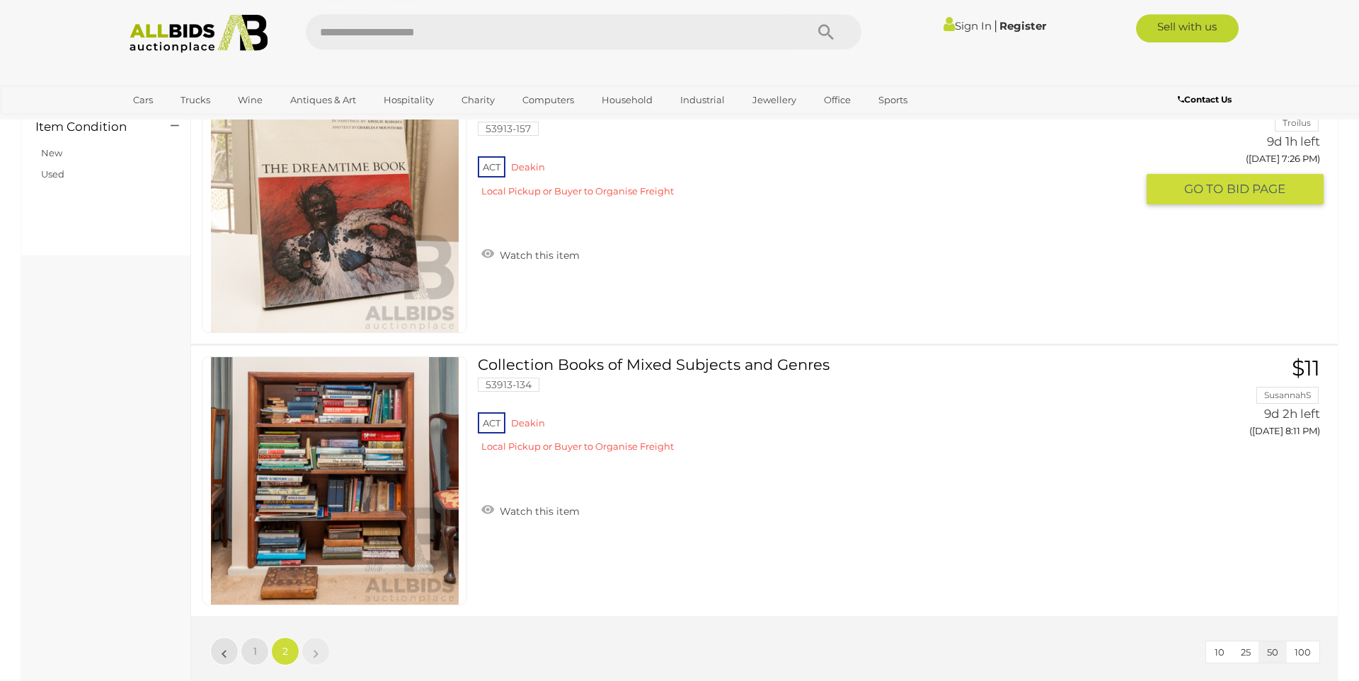
scroll to position [693, 0]
